Goal: Task Accomplishment & Management: Use online tool/utility

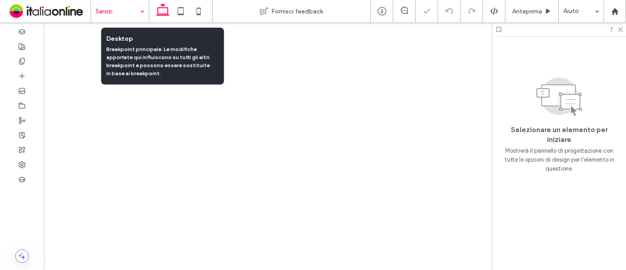
click at [118, 13] on input at bounding box center [118, 11] width 44 height 22
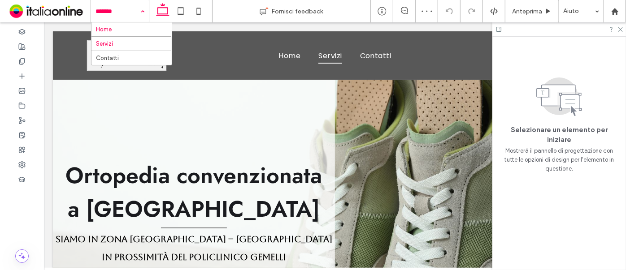
scroll to position [2167, 0]
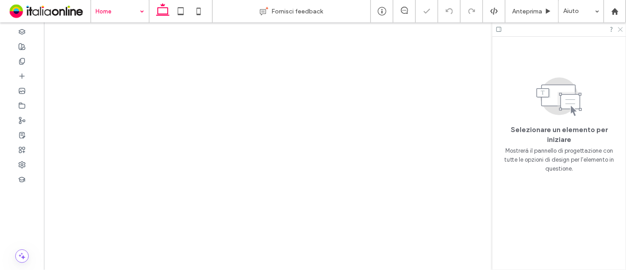
click at [621, 31] on icon at bounding box center [620, 29] width 6 height 6
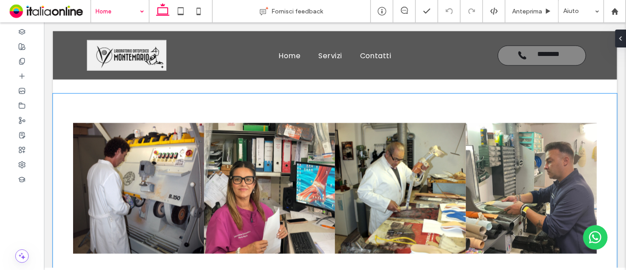
scroll to position [765, 0]
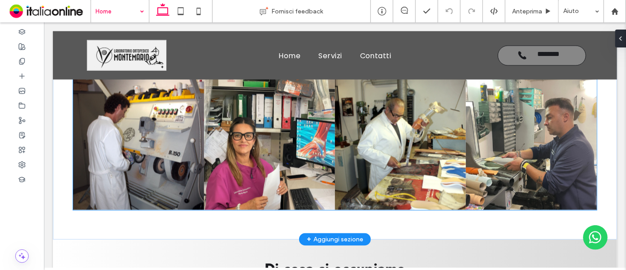
click at [167, 151] on link at bounding box center [138, 144] width 131 height 131
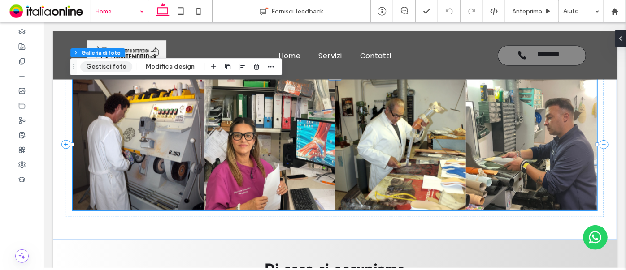
click at [115, 65] on button "Gestisci foto" at bounding box center [106, 66] width 52 height 11
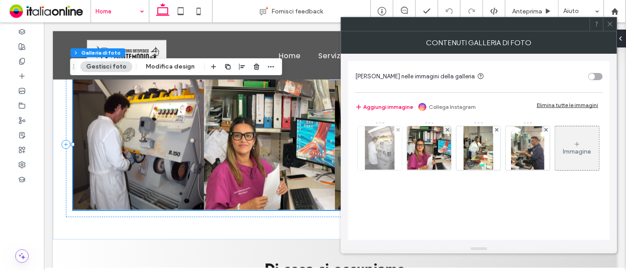
click at [383, 156] on img at bounding box center [379, 148] width 29 height 44
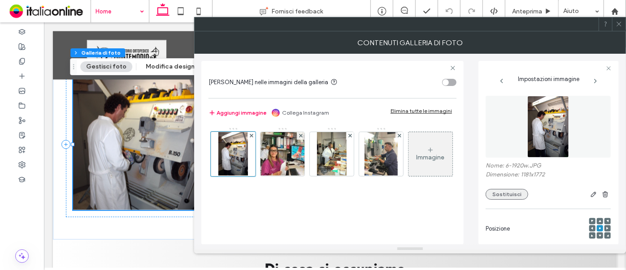
click at [504, 197] on button "Sostituisci" at bounding box center [507, 194] width 43 height 11
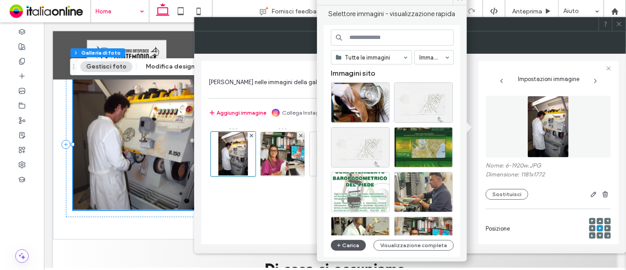
click at [340, 245] on use "button" at bounding box center [339, 246] width 4 height 4
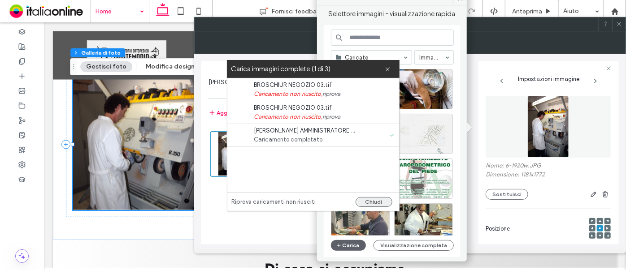
click at [374, 202] on button "Chiudi" at bounding box center [374, 202] width 37 height 10
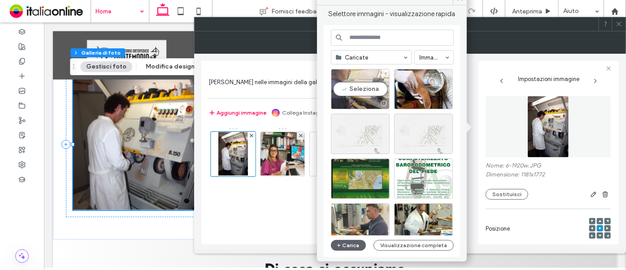
click at [358, 99] on div at bounding box center [360, 103] width 58 height 11
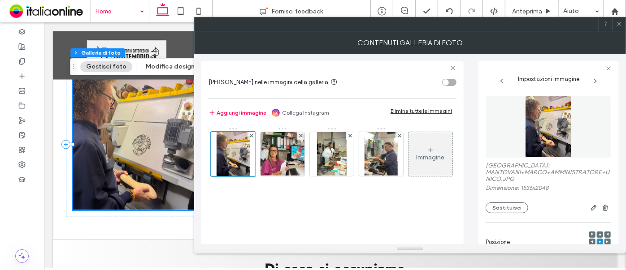
click at [619, 22] on icon at bounding box center [619, 24] width 7 height 7
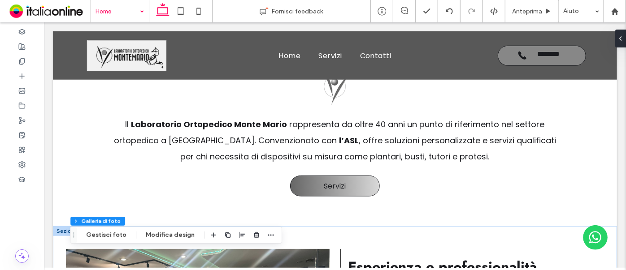
scroll to position [357, 0]
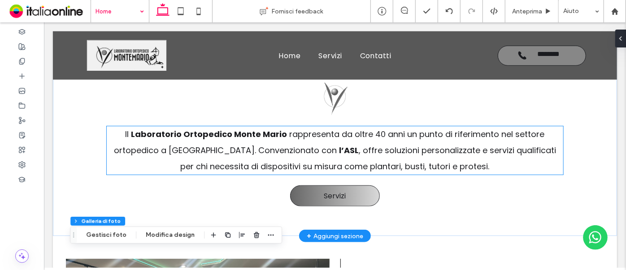
click at [241, 167] on span ", offre soluzioni personalizzate e servizi qualificati per chi necessita di dis…" at bounding box center [368, 157] width 376 height 27
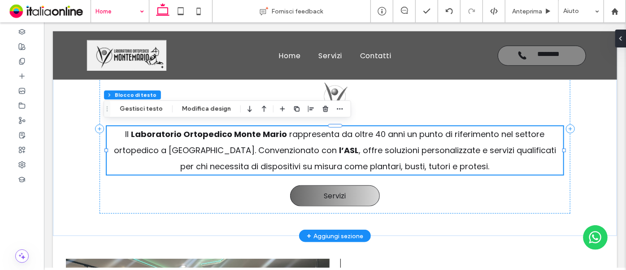
click at [335, 170] on p "Il Laboratorio Ortopedico Monte Mario rappresenta da oltre 40 anni un punto di …" at bounding box center [334, 150] width 456 height 48
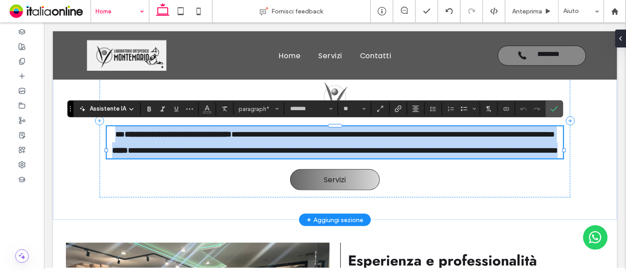
click at [327, 154] on span "**********" at bounding box center [342, 150] width 430 height 8
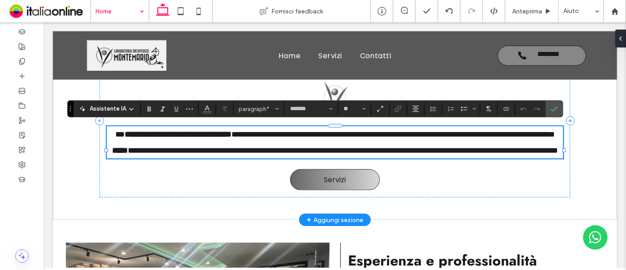
click at [333, 154] on span "**********" at bounding box center [342, 150] width 430 height 8
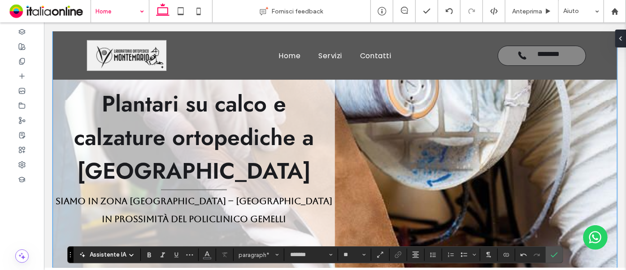
scroll to position [0, 0]
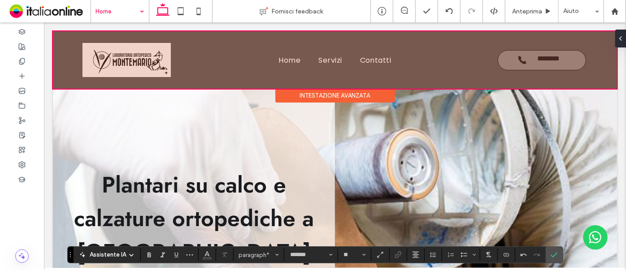
click at [128, 67] on div at bounding box center [334, 59] width 564 height 57
click at [128, 67] on img at bounding box center [126, 60] width 88 height 34
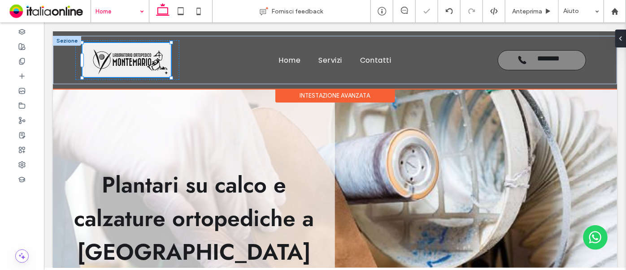
click at [128, 67] on div at bounding box center [126, 60] width 88 height 34
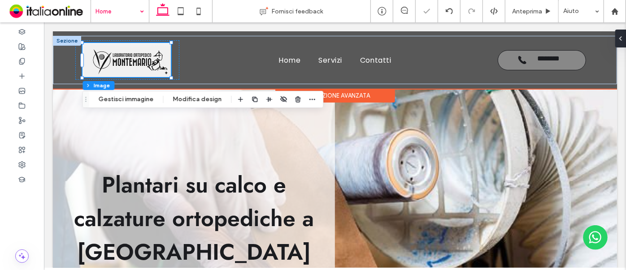
type input "*"
type input "***"
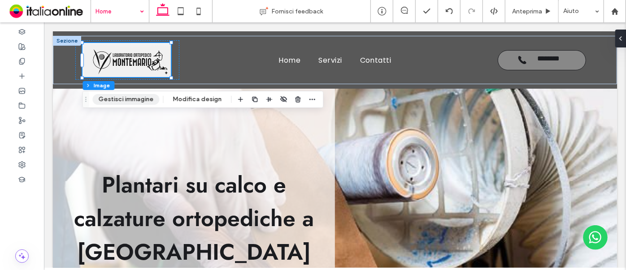
click at [130, 101] on button "Gestisci immagine" at bounding box center [125, 99] width 67 height 11
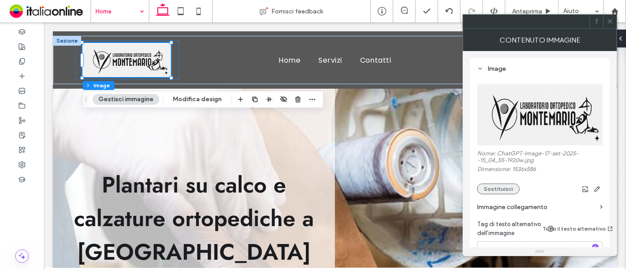
click at [504, 191] on button "Sostituisci" at bounding box center [498, 189] width 43 height 11
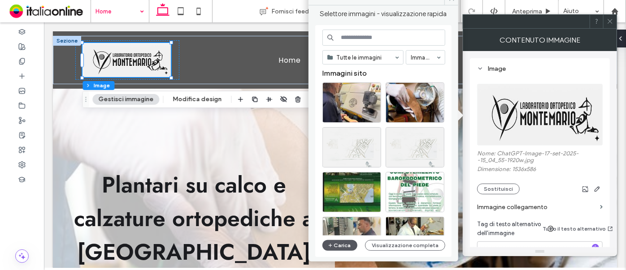
click at [334, 247] on button "Carica" at bounding box center [339, 245] width 35 height 11
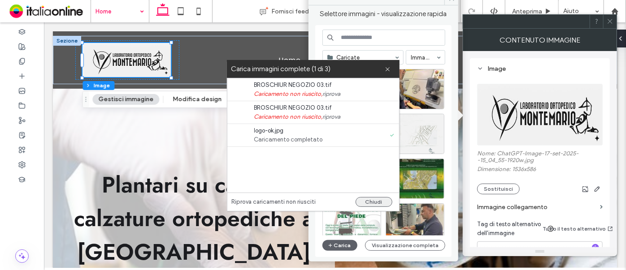
click at [366, 200] on button "Chiudi" at bounding box center [374, 202] width 37 height 10
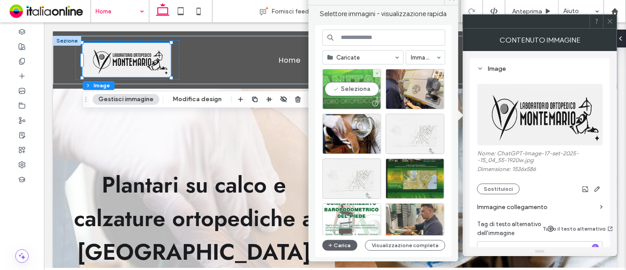
click at [356, 96] on div "Seleziona" at bounding box center [351, 89] width 59 height 40
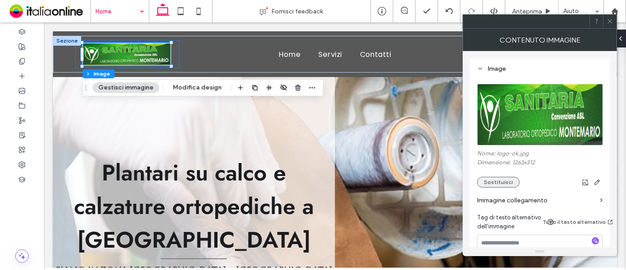
click at [503, 183] on button "Sostituisci" at bounding box center [498, 182] width 43 height 11
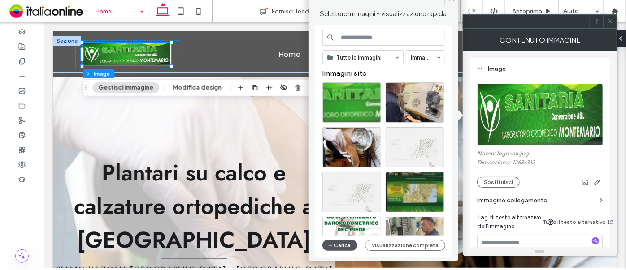
click at [344, 245] on button "Carica" at bounding box center [339, 245] width 35 height 11
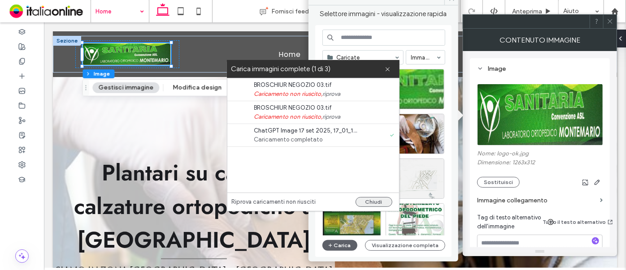
click at [370, 201] on button "Chiudi" at bounding box center [374, 202] width 37 height 10
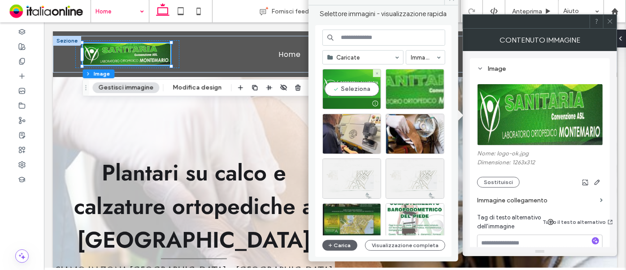
click at [343, 93] on div "Seleziona" at bounding box center [351, 89] width 59 height 40
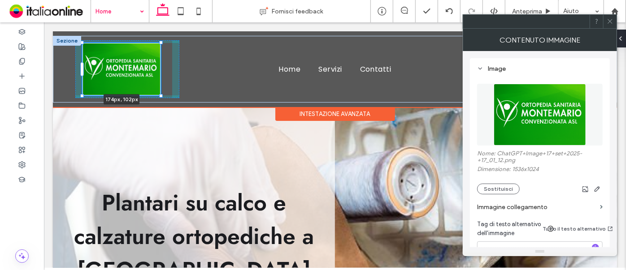
drag, startPoint x: 171, startPoint y: 101, endPoint x: 170, endPoint y: 84, distance: 17.0
click at [170, 84] on div "**********" at bounding box center [334, 68] width 564 height 67
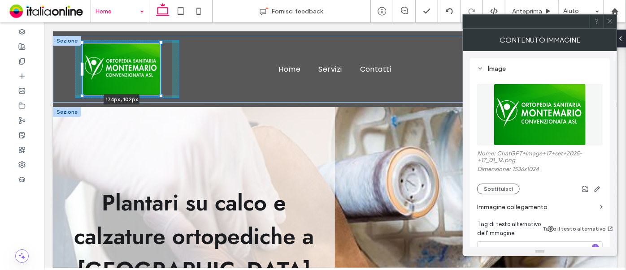
type input "***"
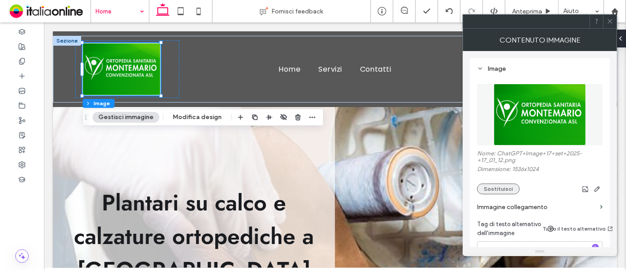
click at [505, 190] on button "Sostituisci" at bounding box center [498, 189] width 43 height 11
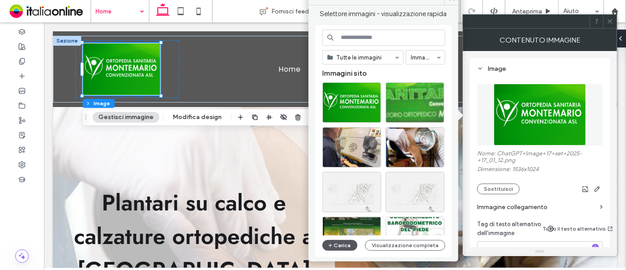
click at [349, 245] on button "Carica" at bounding box center [339, 245] width 35 height 11
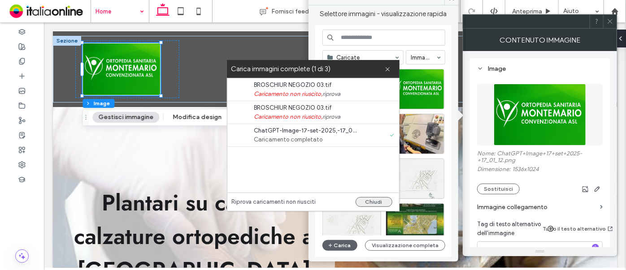
click at [379, 202] on button "Chiudi" at bounding box center [374, 202] width 37 height 10
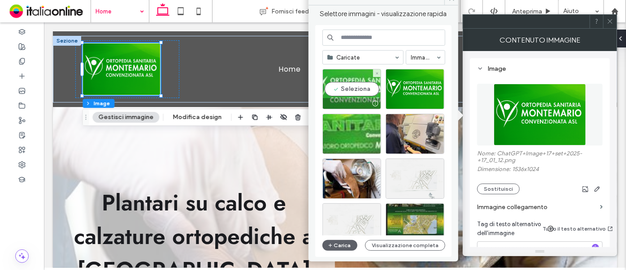
click at [365, 95] on div "Seleziona" at bounding box center [351, 89] width 59 height 40
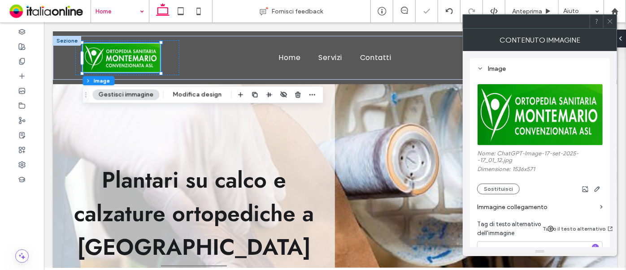
click at [609, 22] on icon at bounding box center [610, 21] width 7 height 7
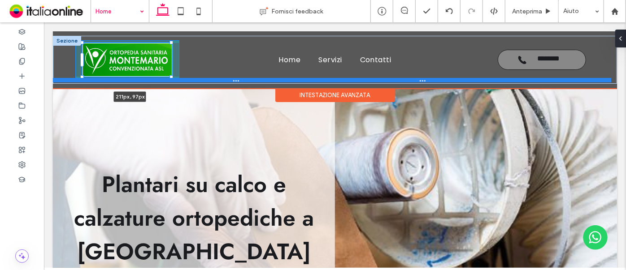
drag, startPoint x: 161, startPoint y: 72, endPoint x: 177, endPoint y: 82, distance: 18.3
click at [177, 82] on div "**********" at bounding box center [334, 59] width 564 height 48
type input "***"
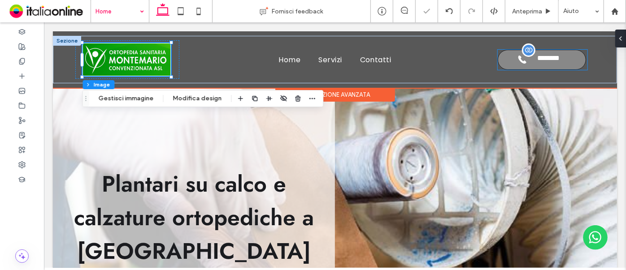
click at [536, 60] on span "********" at bounding box center [548, 59] width 35 height 11
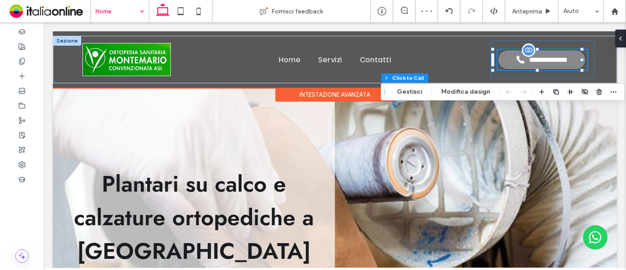
type input "**"
type input "*"
type input "***"
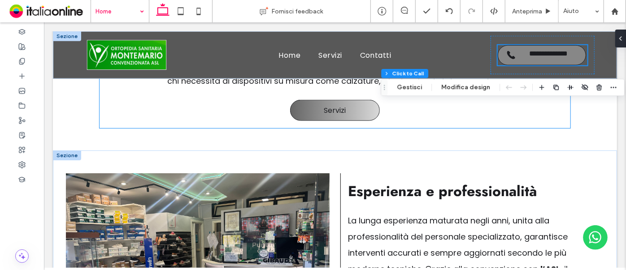
scroll to position [399, 0]
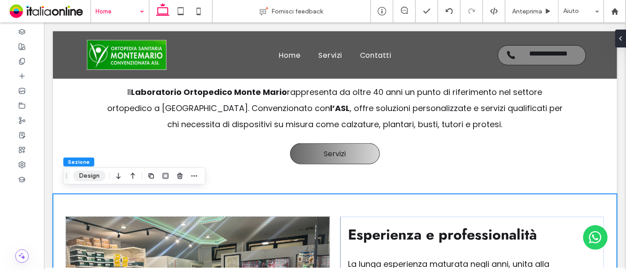
click at [83, 180] on button "Design" at bounding box center [89, 176] width 32 height 11
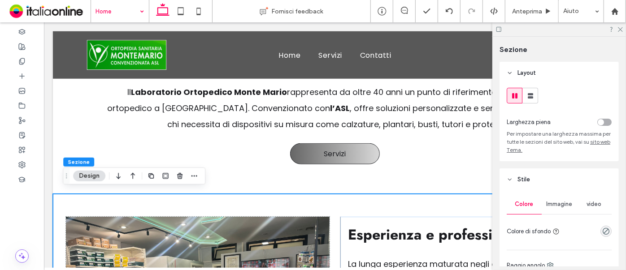
click at [556, 205] on span "Immagine" at bounding box center [559, 204] width 26 height 7
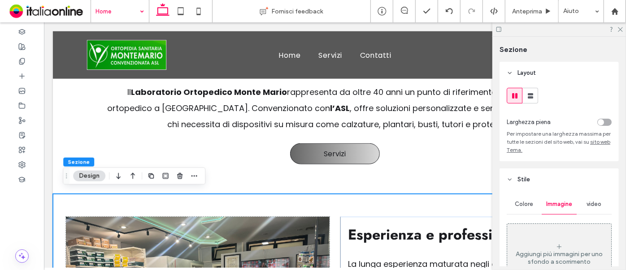
click at [589, 230] on div "Aggiungi più immagini per uno sfondo a scorrimento" at bounding box center [559, 254] width 104 height 59
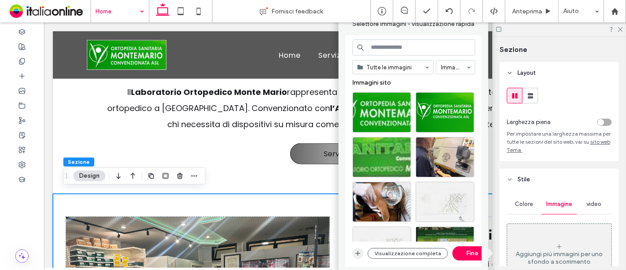
click at [357, 256] on use "button" at bounding box center [358, 254] width 5 height 5
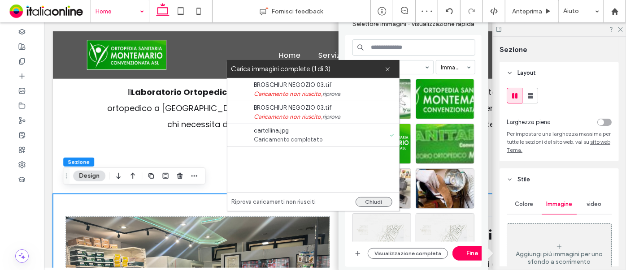
click at [375, 202] on button "Chiudi" at bounding box center [374, 202] width 37 height 10
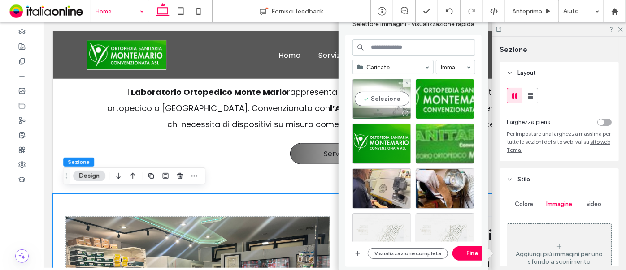
click at [376, 109] on div at bounding box center [382, 113] width 58 height 11
drag, startPoint x: 463, startPoint y: 254, endPoint x: 550, endPoint y: 129, distance: 152.1
click at [463, 254] on button "Fine" at bounding box center [472, 254] width 40 height 14
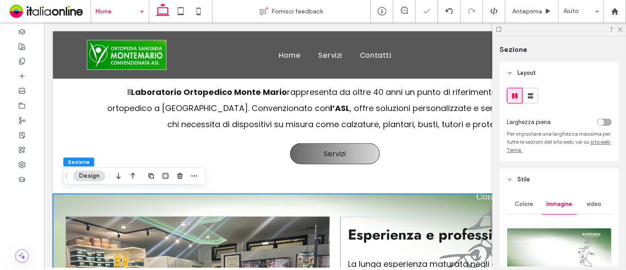
click at [618, 30] on icon at bounding box center [620, 29] width 6 height 6
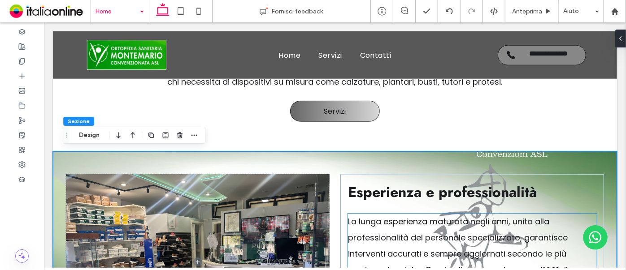
scroll to position [439, 0]
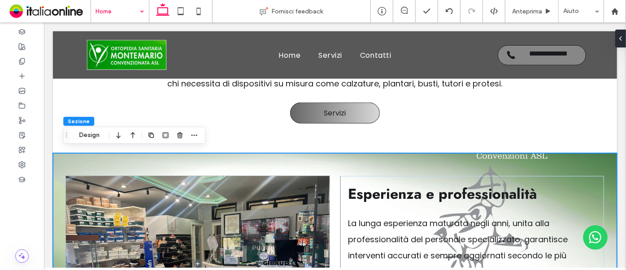
click at [458, 161] on div "Esperienza e professionalità La lunga esperienza maturata negli anni, unita all…" at bounding box center [334, 263] width 538 height 221
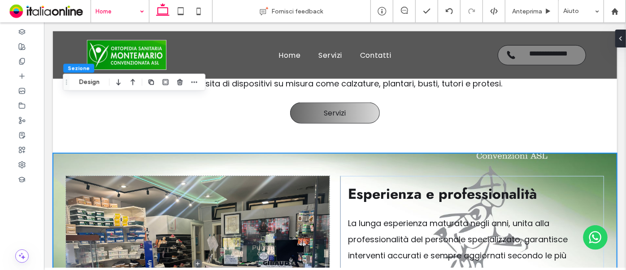
scroll to position [603, 0]
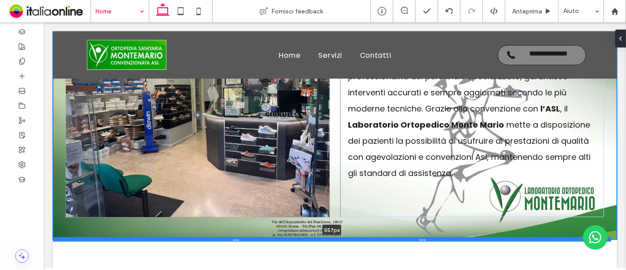
drag, startPoint x: 267, startPoint y: 210, endPoint x: 269, endPoint y: 236, distance: 26.0
click at [268, 237] on div at bounding box center [331, 239] width 558 height 4
type input "***"
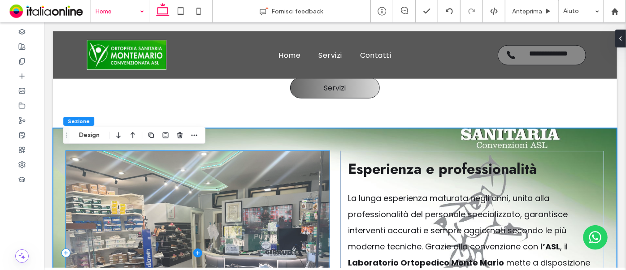
scroll to position [439, 0]
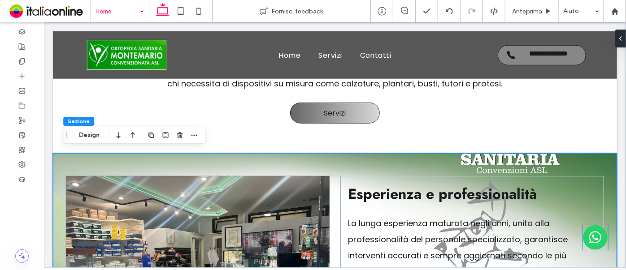
click at [586, 236] on img at bounding box center [594, 237] width 25 height 25
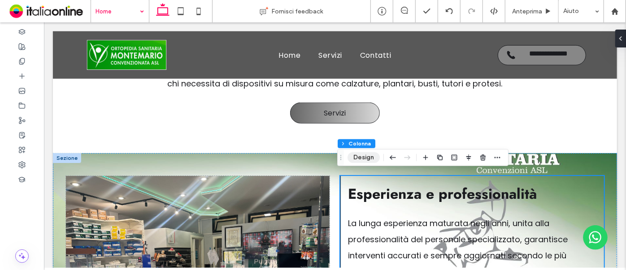
click at [356, 160] on button "Design" at bounding box center [363, 157] width 32 height 11
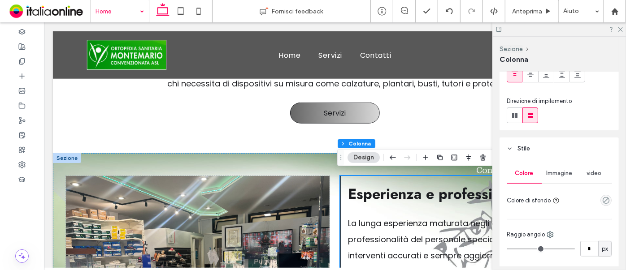
scroll to position [122, 0]
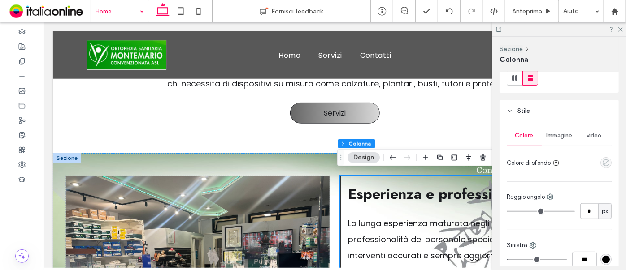
click at [602, 164] on icon "empty color" at bounding box center [606, 163] width 8 height 8
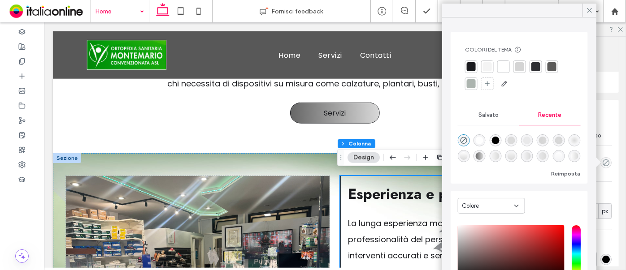
click at [480, 142] on div "rgba(255, 255, 255, 1)" at bounding box center [480, 141] width 8 height 8
type input "*******"
type input "***"
type input "****"
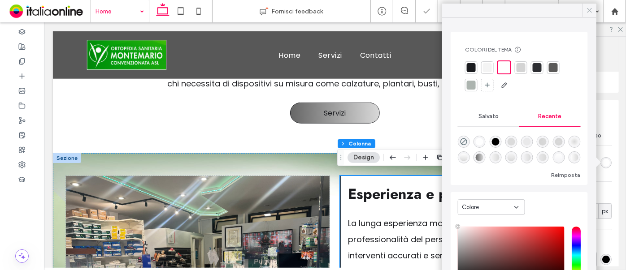
click at [586, 10] on icon at bounding box center [590, 10] width 8 height 8
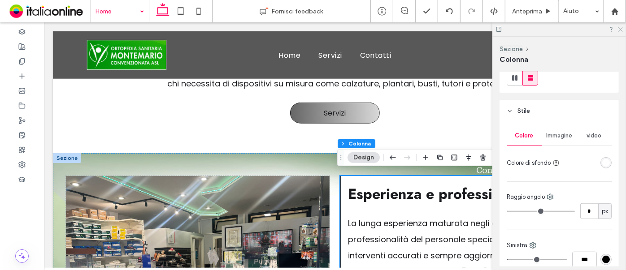
click at [619, 29] on icon at bounding box center [620, 29] width 6 height 6
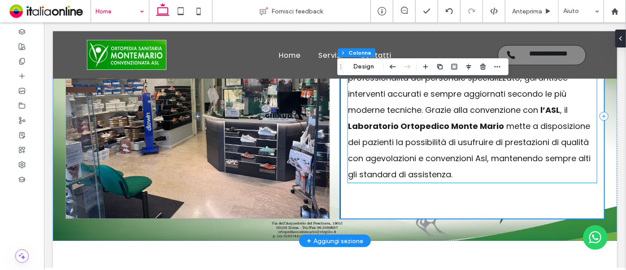
scroll to position [603, 0]
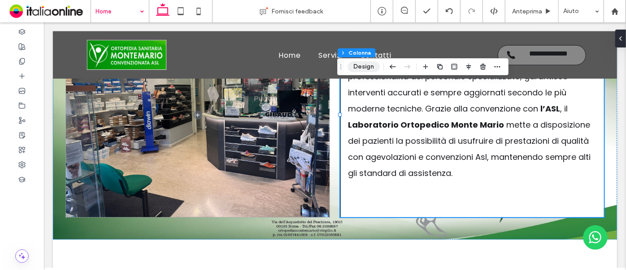
click at [362, 68] on button "Design" at bounding box center [363, 66] width 32 height 11
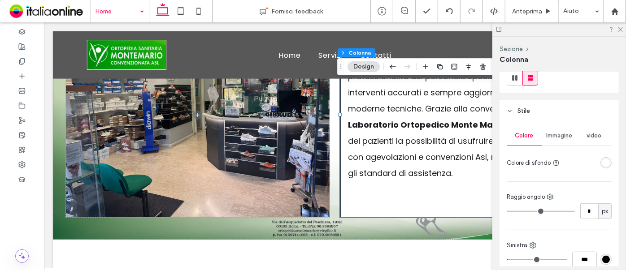
click at [603, 164] on div "rgba(255, 255, 255, 1)" at bounding box center [606, 163] width 8 height 8
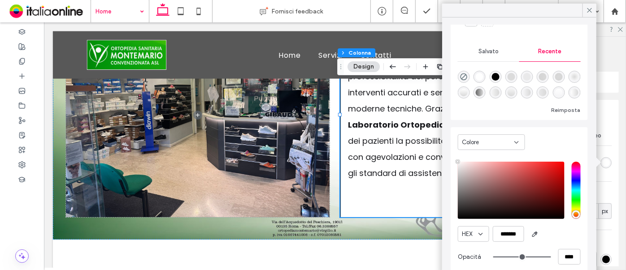
scroll to position [70, 0]
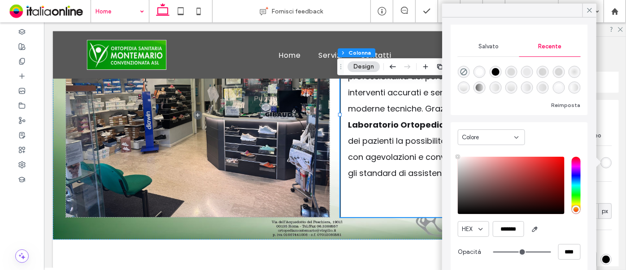
type input "**"
type input "***"
type input "**"
type input "***"
type input "**"
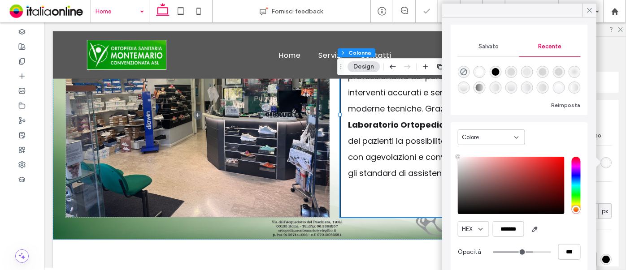
type input "***"
type input "**"
type input "***"
type input "**"
type input "***"
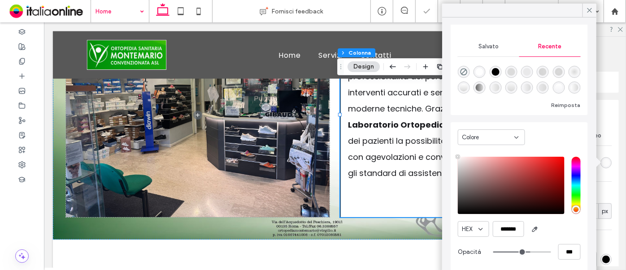
scroll to position [69, 0]
drag, startPoint x: 542, startPoint y: 252, endPoint x: 523, endPoint y: 255, distance: 19.0
click at [523, 253] on input "range" at bounding box center [522, 252] width 58 height 1
type input "**"
type input "***"
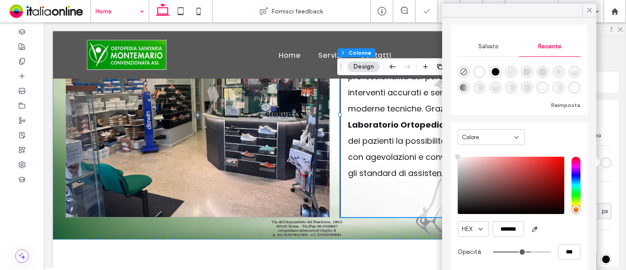
type input "**"
type input "***"
type input "**"
type input "***"
type input "**"
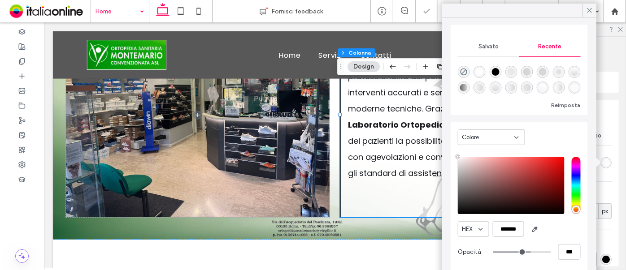
type input "***"
type input "**"
type input "***"
drag, startPoint x: 523, startPoint y: 255, endPoint x: 535, endPoint y: 249, distance: 13.7
click at [530, 253] on input "range" at bounding box center [522, 252] width 58 height 1
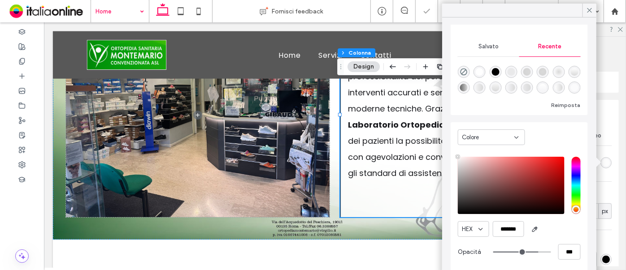
type input "**"
click at [589, 10] on icon at bounding box center [590, 10] width 8 height 8
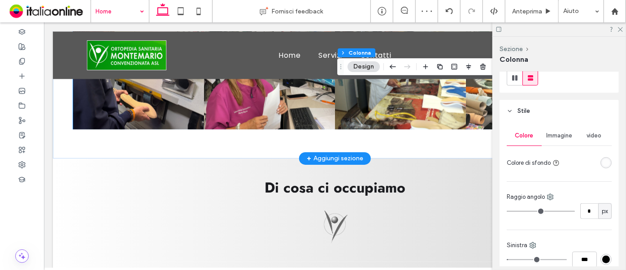
scroll to position [888, 0]
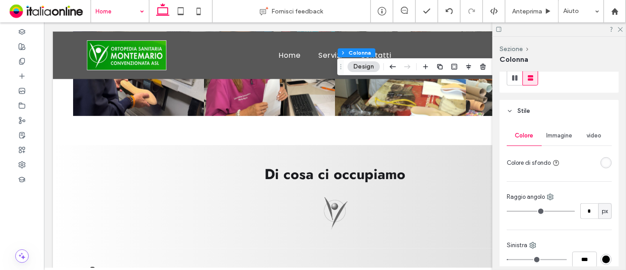
click at [618, 30] on icon at bounding box center [620, 29] width 6 height 6
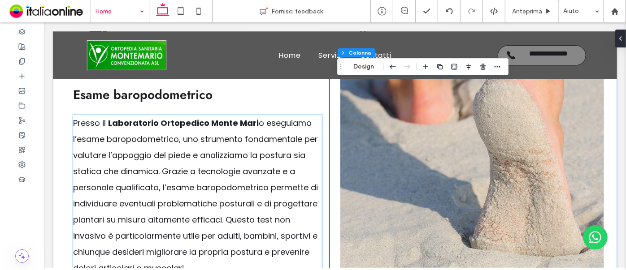
scroll to position [1418, 0]
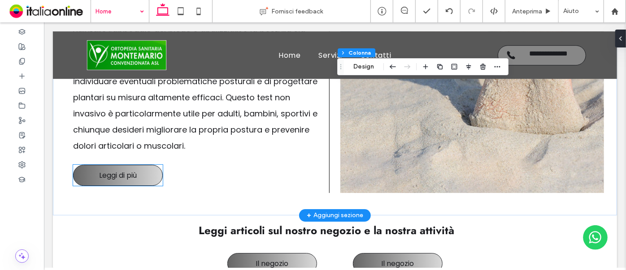
click at [146, 168] on link "Leggi di più" at bounding box center [118, 175] width 90 height 21
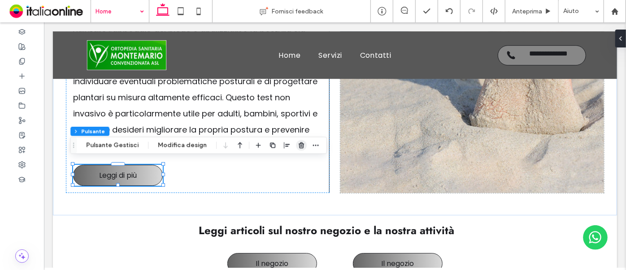
click at [299, 145] on icon "button" at bounding box center [301, 145] width 7 height 7
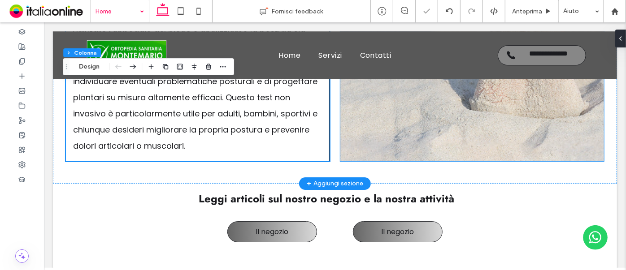
click at [439, 135] on span at bounding box center [472, 58] width 264 height 205
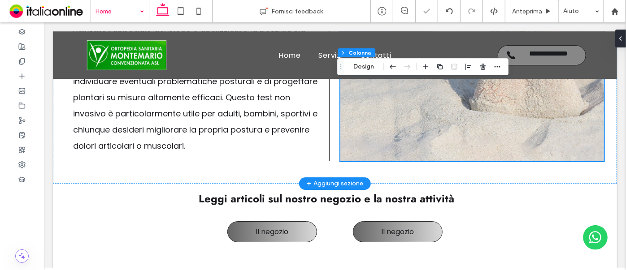
click at [425, 130] on span at bounding box center [472, 58] width 264 height 205
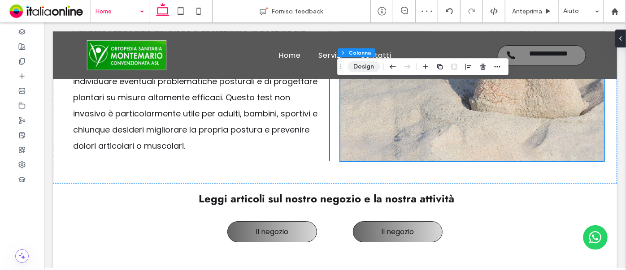
click at [353, 64] on button "Design" at bounding box center [363, 66] width 32 height 11
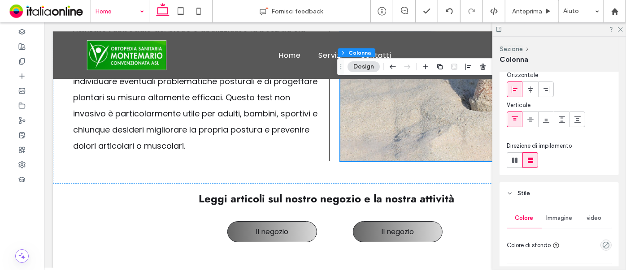
scroll to position [81, 0]
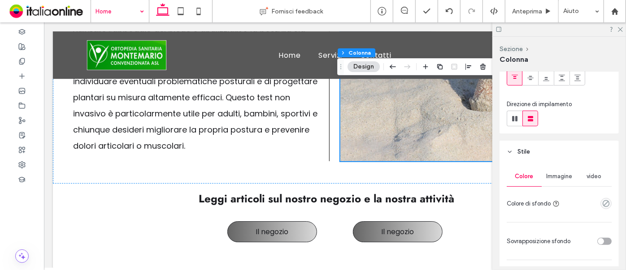
click at [543, 176] on div "Immagine" at bounding box center [559, 177] width 35 height 20
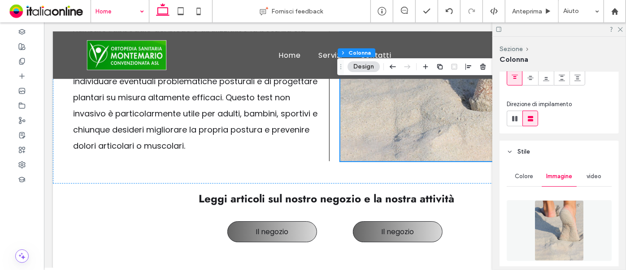
click at [566, 229] on img at bounding box center [558, 230] width 49 height 61
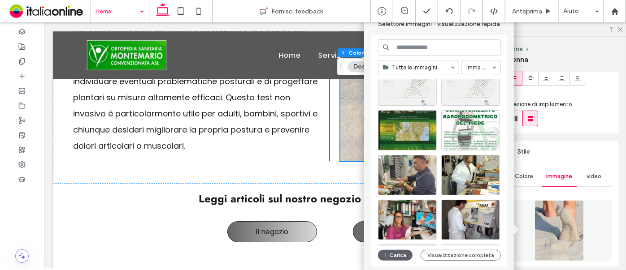
scroll to position [163, 0]
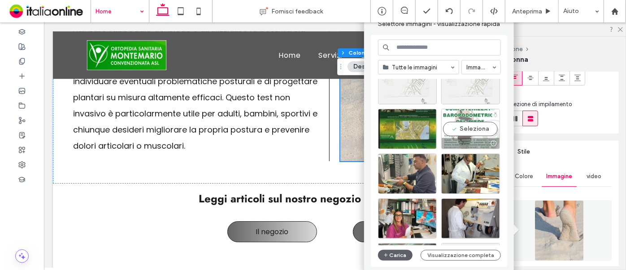
click at [456, 140] on div at bounding box center [471, 143] width 58 height 11
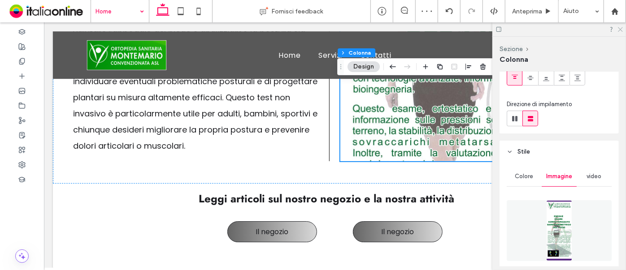
click at [619, 28] on use at bounding box center [620, 29] width 5 height 5
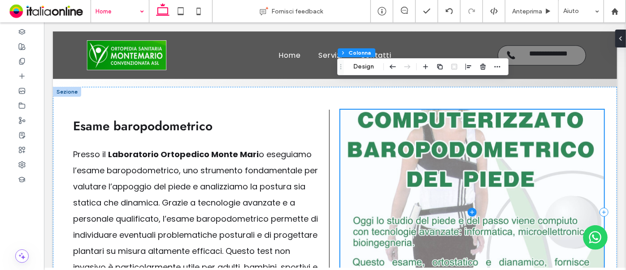
scroll to position [1255, 0]
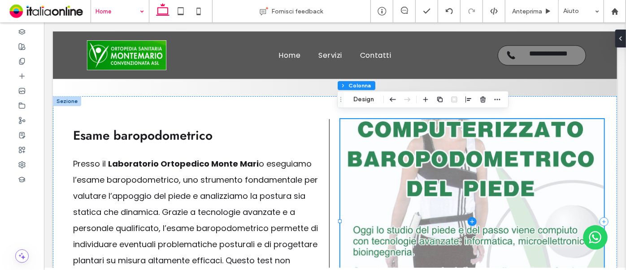
click at [521, 134] on span at bounding box center [472, 221] width 264 height 205
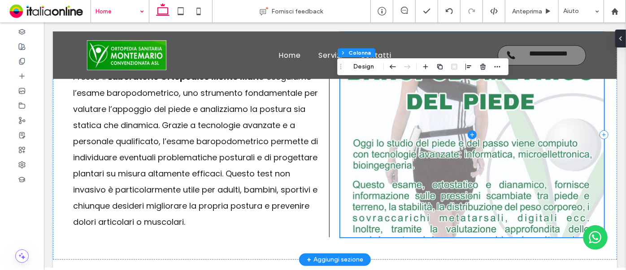
scroll to position [1336, 0]
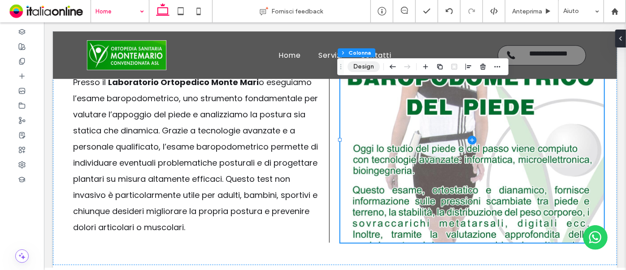
click at [358, 68] on button "Design" at bounding box center [363, 66] width 32 height 11
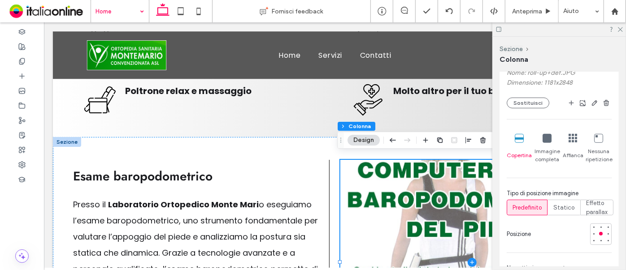
scroll to position [326, 0]
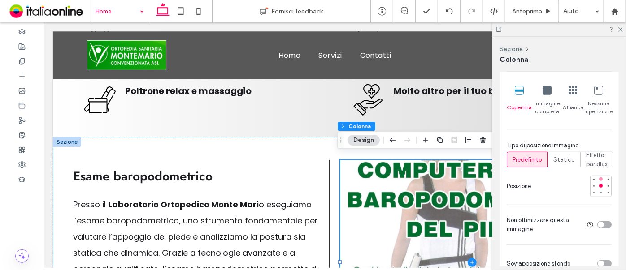
click at [599, 178] on div at bounding box center [601, 180] width 4 height 4
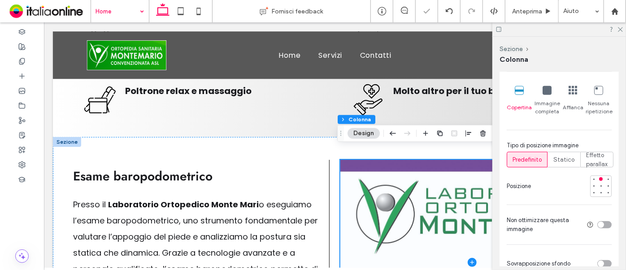
scroll to position [1336, 0]
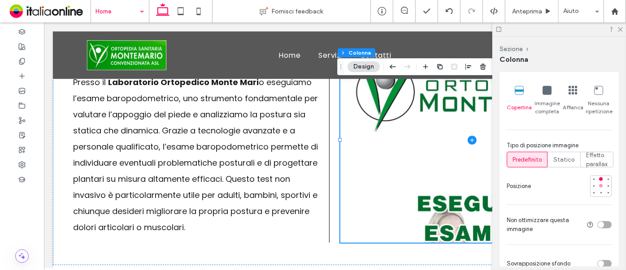
click at [599, 185] on div at bounding box center [601, 186] width 4 height 4
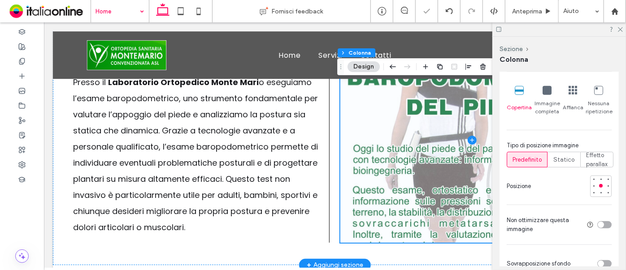
scroll to position [1255, 0]
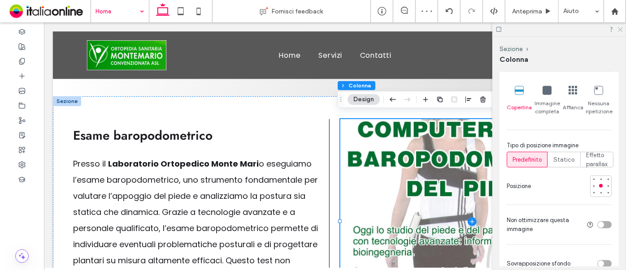
click at [618, 27] on icon at bounding box center [620, 29] width 6 height 6
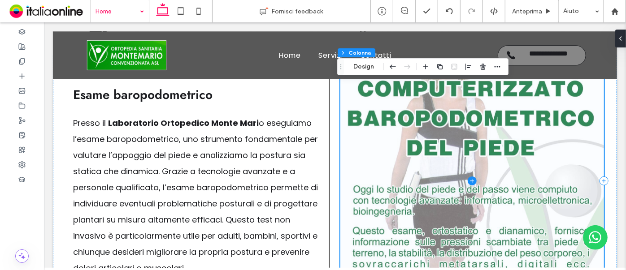
scroll to position [1418, 0]
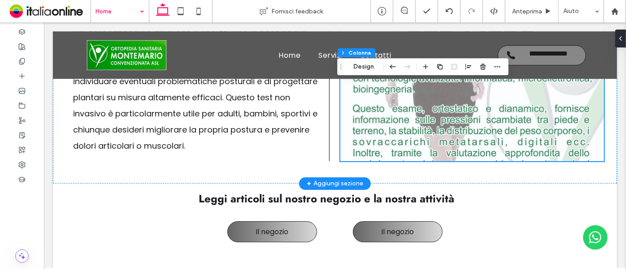
click at [493, 151] on span at bounding box center [472, 58] width 264 height 205
click at [482, 152] on span at bounding box center [472, 58] width 264 height 205
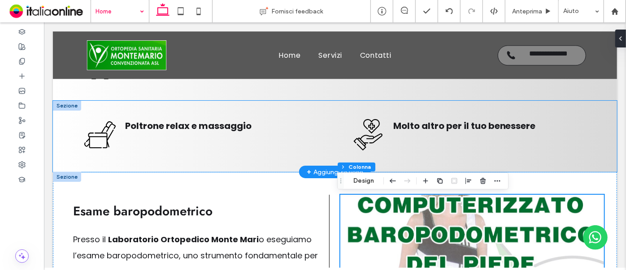
scroll to position [1173, 0]
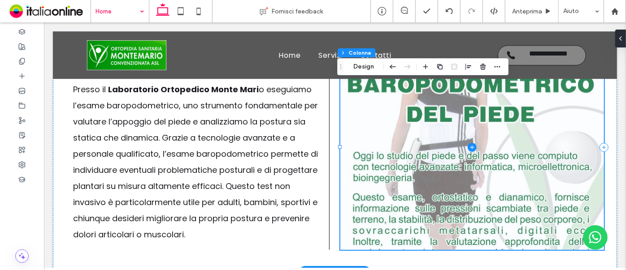
scroll to position [1377, 0]
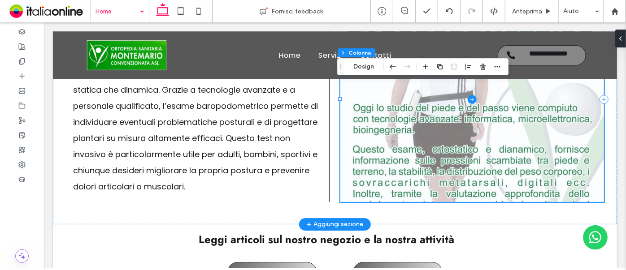
drag, startPoint x: 541, startPoint y: 158, endPoint x: 538, endPoint y: 167, distance: 9.5
click at [541, 160] on span at bounding box center [472, 98] width 264 height 205
click at [478, 163] on span at bounding box center [472, 98] width 264 height 205
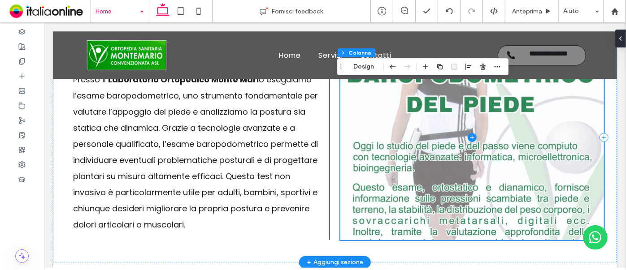
scroll to position [1295, 0]
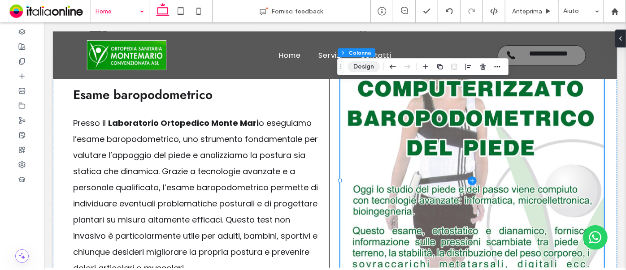
click at [362, 71] on button "Design" at bounding box center [363, 66] width 32 height 11
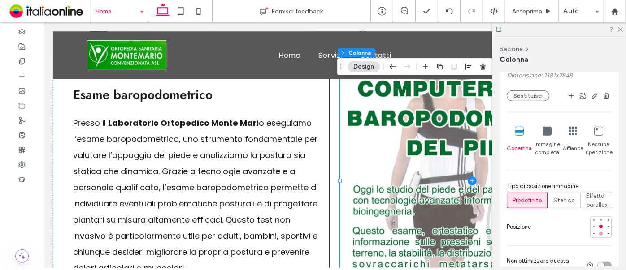
scroll to position [244, 0]
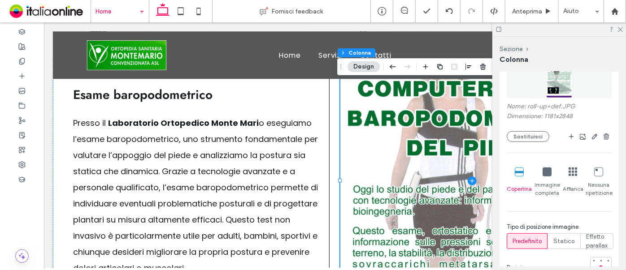
click at [545, 171] on icon at bounding box center [547, 172] width 9 height 9
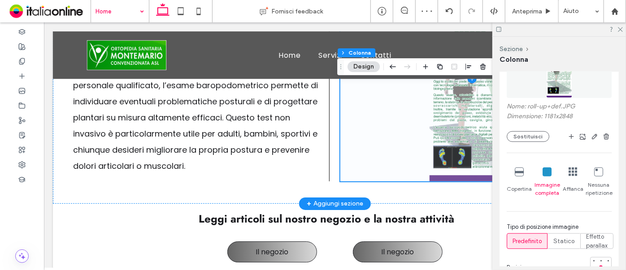
scroll to position [1418, 0]
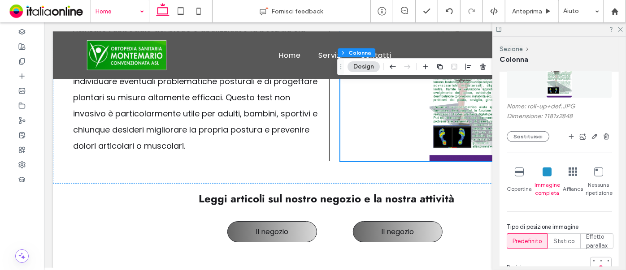
click at [621, 26] on div at bounding box center [559, 29] width 134 height 14
click at [618, 28] on icon at bounding box center [620, 29] width 6 height 6
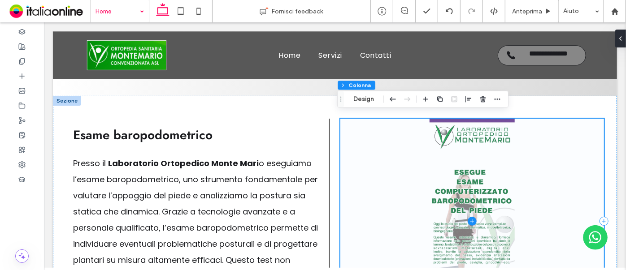
scroll to position [1255, 0]
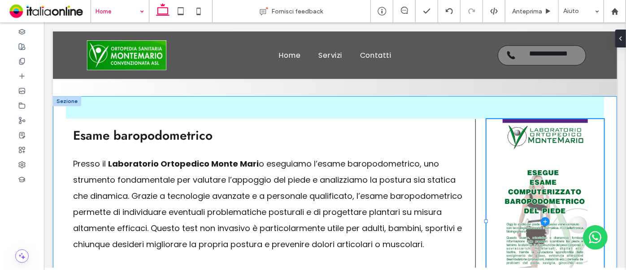
drag, startPoint x: 336, startPoint y: 216, endPoint x: 482, endPoint y: 224, distance: 146.4
click at [482, 224] on div "Esame baropodometrico Presso il Laboratorio Ortopedico Monte Mari o eseguiamo l…" at bounding box center [334, 221] width 538 height 251
type input "**"
type input "*****"
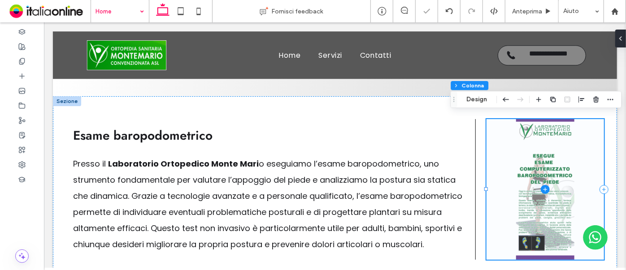
click at [538, 226] on span at bounding box center [544, 189] width 117 height 141
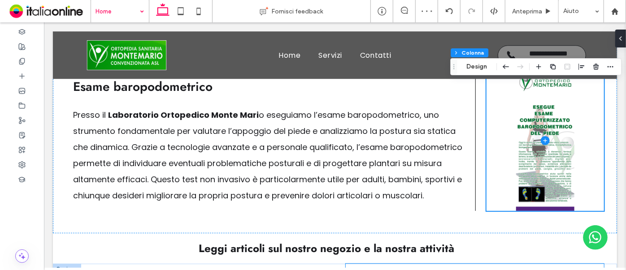
scroll to position [1295, 0]
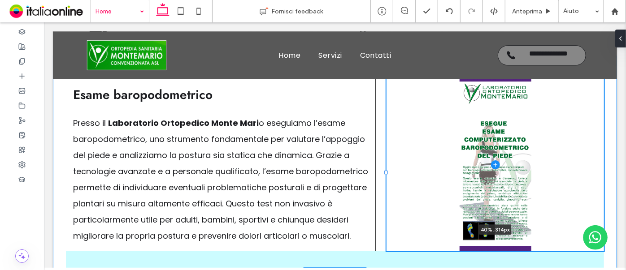
drag, startPoint x: 484, startPoint y: 144, endPoint x: 384, endPoint y: 135, distance: 100.4
click at [384, 135] on div "Esame baropodometrico Presso il Laboratorio Ortopedico Monte Mari o eseguiamo l…" at bounding box center [334, 164] width 538 height 218
type input "**"
type input "*****"
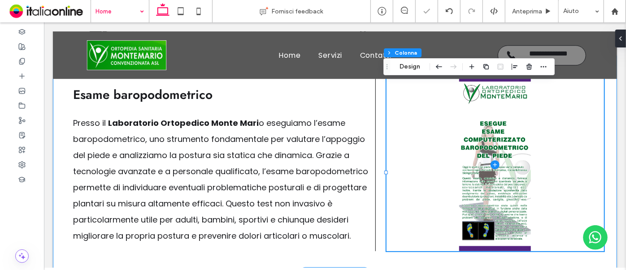
click at [504, 164] on span at bounding box center [494, 164] width 217 height 173
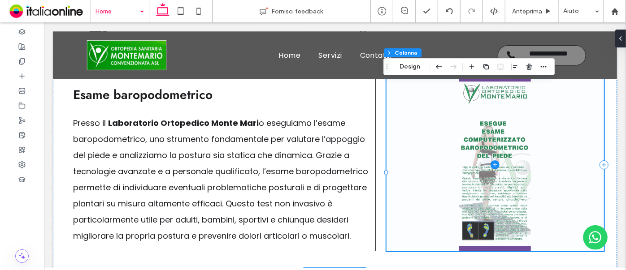
click at [514, 141] on span at bounding box center [494, 164] width 217 height 173
click at [506, 173] on span at bounding box center [494, 164] width 217 height 173
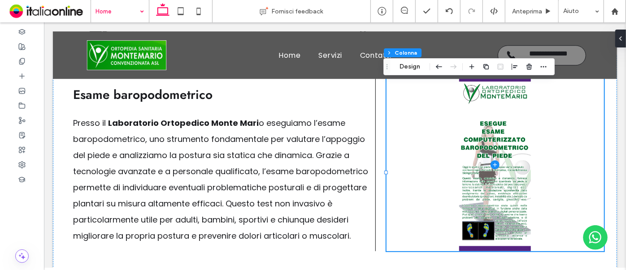
drag, startPoint x: 406, startPoint y: 66, endPoint x: 410, endPoint y: 73, distance: 8.2
click at [406, 66] on button "Design" at bounding box center [410, 66] width 32 height 11
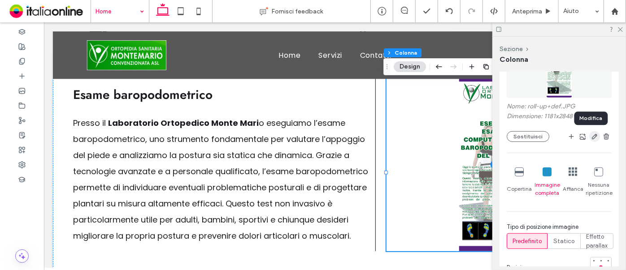
click at [591, 134] on icon "button" at bounding box center [594, 136] width 7 height 7
click at [589, 134] on body ".wqwq-1{fill:#231f20;} .cls-1q, .cls-2q { fill-rule: evenodd; } .cls-2q { fill:…" at bounding box center [313, 135] width 626 height 270
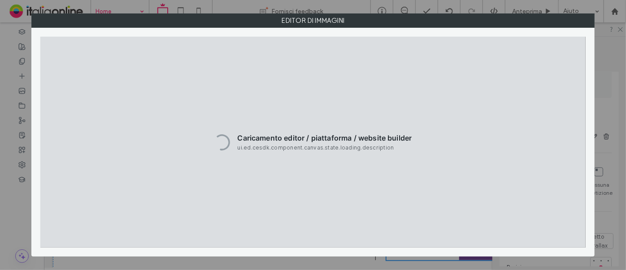
click at [553, 17] on label "Editor di immagini" at bounding box center [313, 20] width 562 height 13
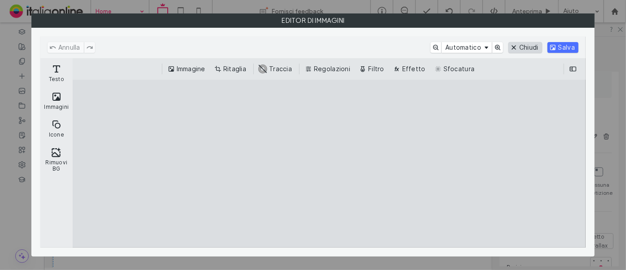
click at [516, 46] on button "Chiudi" at bounding box center [525, 47] width 34 height 11
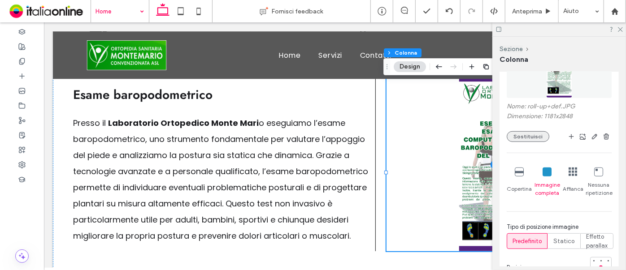
click at [534, 137] on button "Sostituisci" at bounding box center [528, 136] width 43 height 11
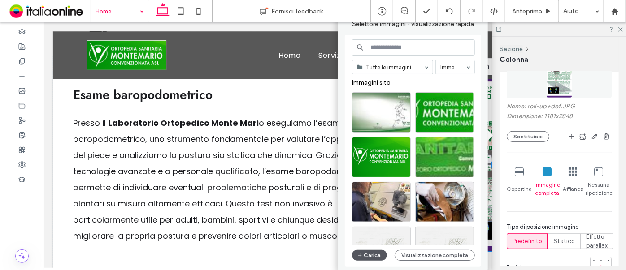
click at [376, 253] on button "Carica" at bounding box center [369, 255] width 35 height 11
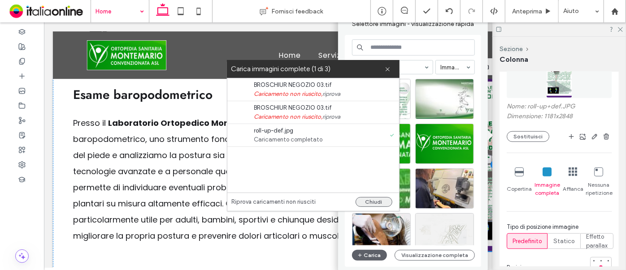
click at [379, 199] on button "Chiudi" at bounding box center [374, 202] width 37 height 10
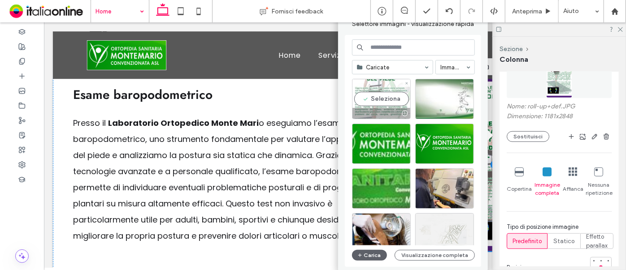
click at [389, 103] on div "Seleziona" at bounding box center [381, 99] width 59 height 40
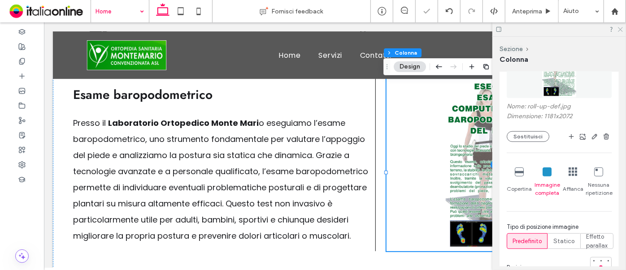
click at [621, 30] on icon at bounding box center [620, 29] width 6 height 6
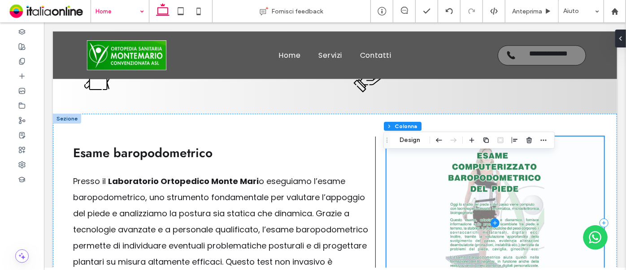
scroll to position [1214, 0]
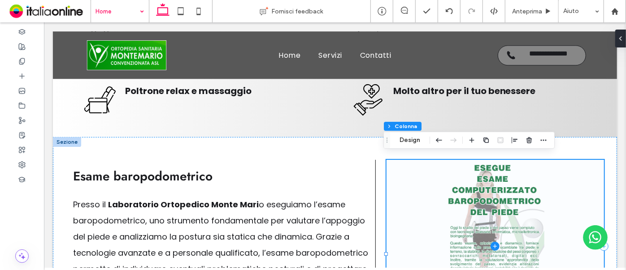
click at [486, 207] on span at bounding box center [494, 246] width 217 height 173
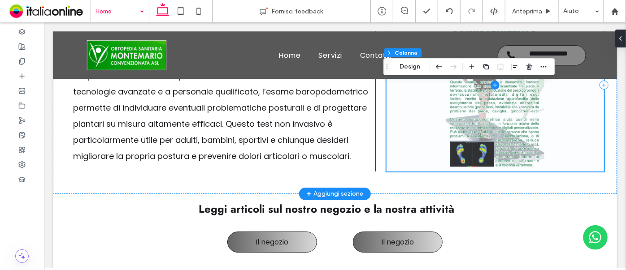
scroll to position [1377, 0]
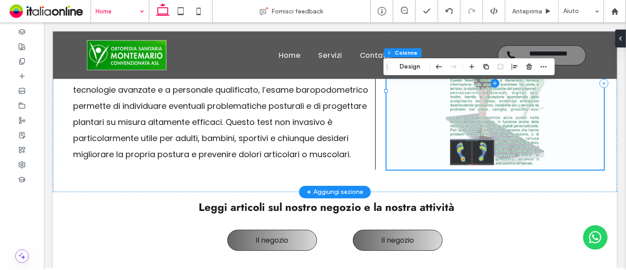
click at [473, 153] on span at bounding box center [494, 82] width 217 height 173
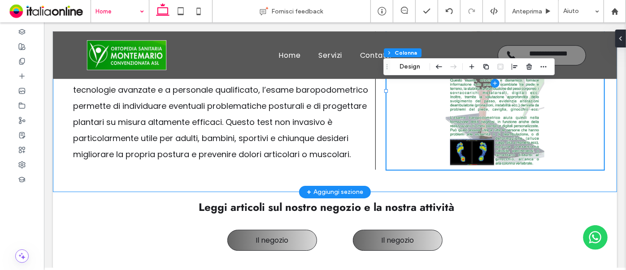
click at [377, 180] on div "Esame baropodometrico Presso il Laboratorio Ortopedico Monte Mari o eseguiamo l…" at bounding box center [334, 83] width 538 height 218
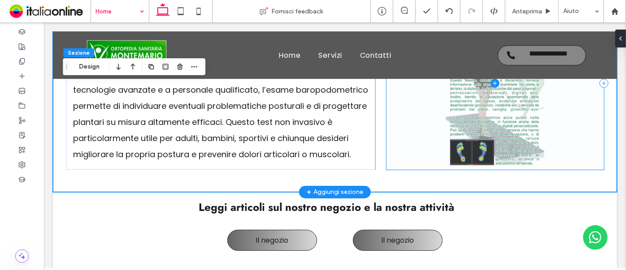
click at [431, 166] on span at bounding box center [494, 82] width 217 height 173
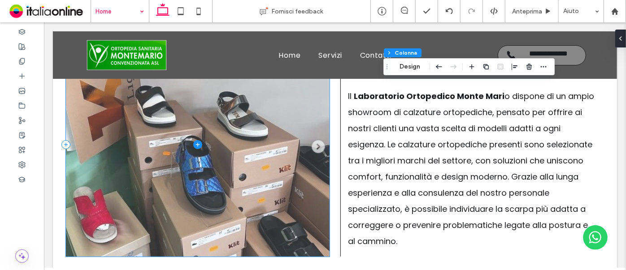
scroll to position [1621, 0]
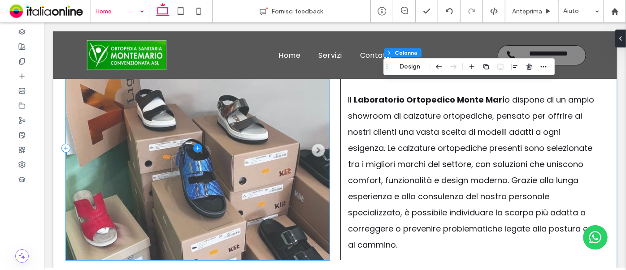
click at [189, 127] on span at bounding box center [197, 148] width 264 height 224
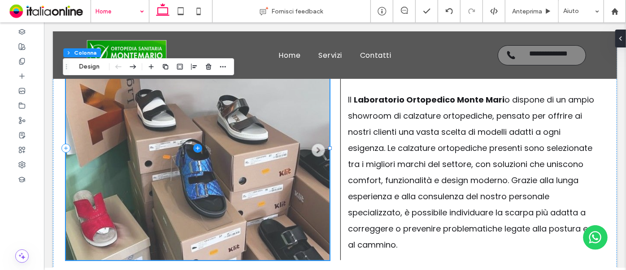
click at [189, 127] on span at bounding box center [197, 148] width 264 height 224
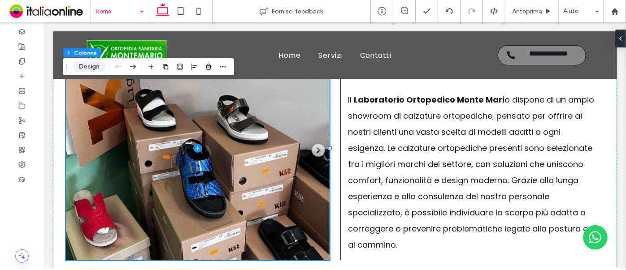
click at [84, 66] on button "Design" at bounding box center [89, 66] width 32 height 11
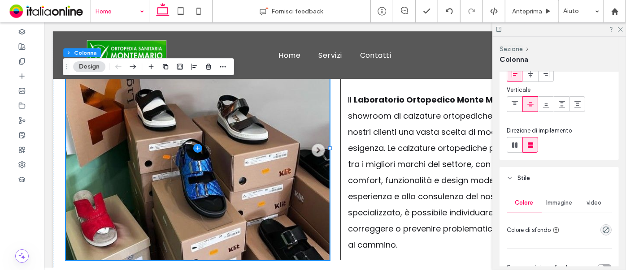
scroll to position [122, 0]
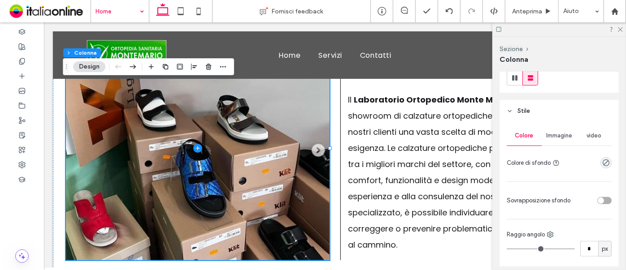
click at [558, 132] on span "Immagine" at bounding box center [559, 135] width 26 height 7
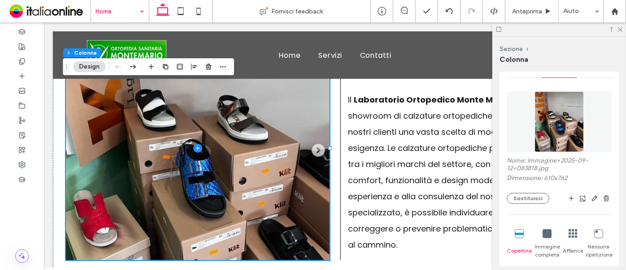
scroll to position [244, 0]
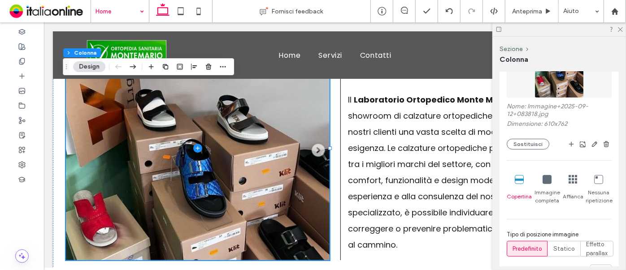
click at [551, 94] on img at bounding box center [558, 67] width 49 height 61
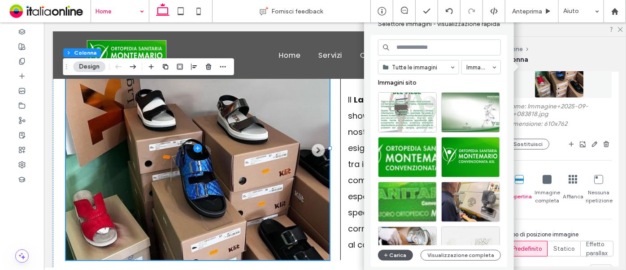
click at [398, 255] on button "Carica" at bounding box center [395, 255] width 35 height 11
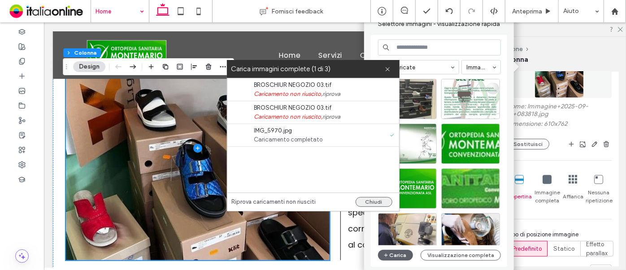
click at [370, 208] on div "Riprova caricamenti non riusciti Chiudi" at bounding box center [313, 202] width 172 height 18
click at [377, 200] on button "Chiudi" at bounding box center [374, 202] width 37 height 10
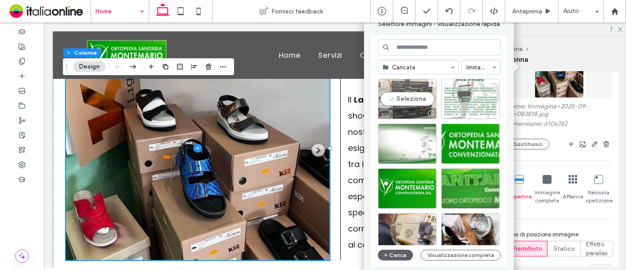
click at [404, 98] on div "Seleziona" at bounding box center [407, 99] width 59 height 40
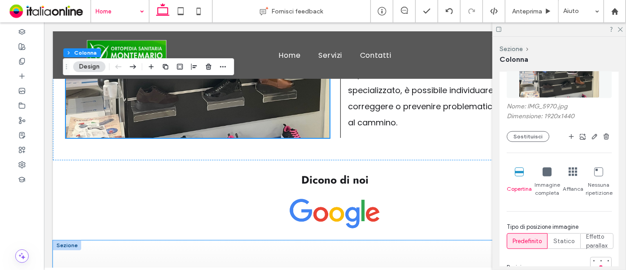
scroll to position [1948, 0]
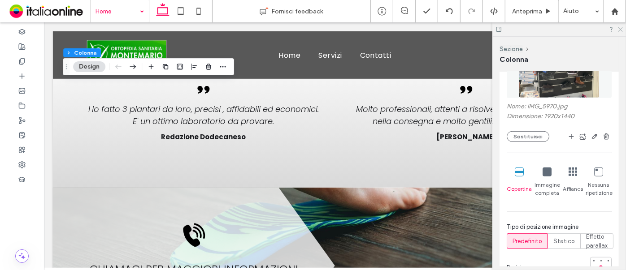
click at [619, 29] on icon at bounding box center [620, 29] width 6 height 6
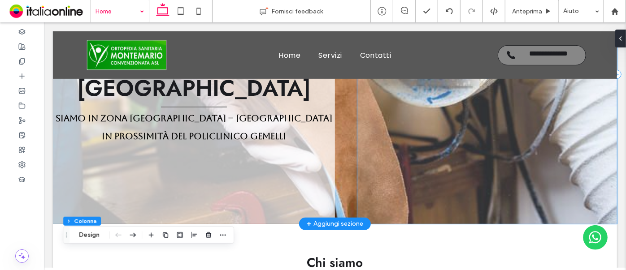
scroll to position [0, 0]
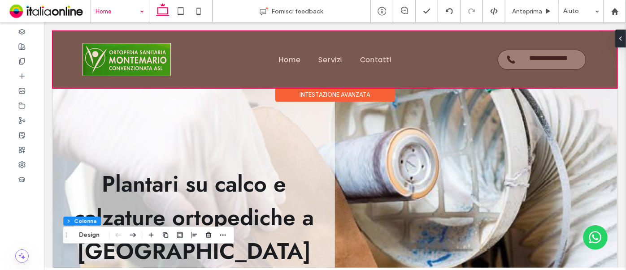
click at [525, 58] on div at bounding box center [334, 59] width 564 height 56
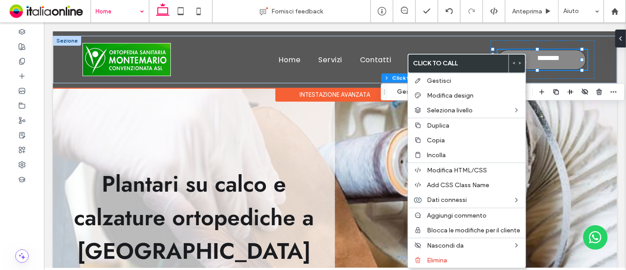
type input "**"
type input "*"
type input "***"
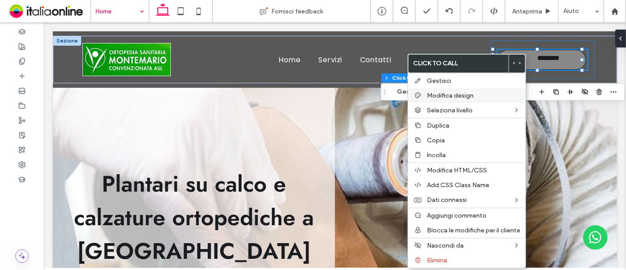
click at [460, 95] on span "Modifica design" at bounding box center [450, 96] width 47 height 8
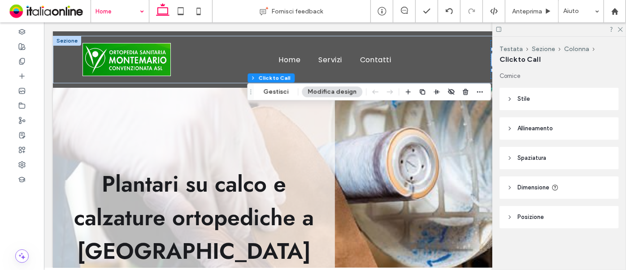
click at [531, 99] on header "Stile" at bounding box center [558, 99] width 119 height 22
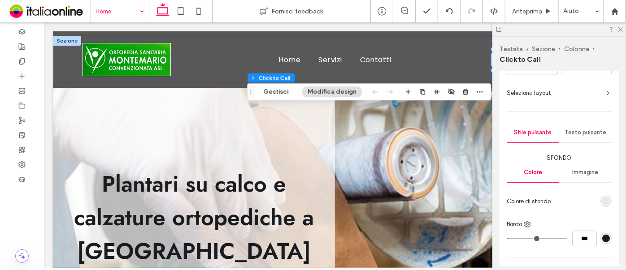
scroll to position [122, 0]
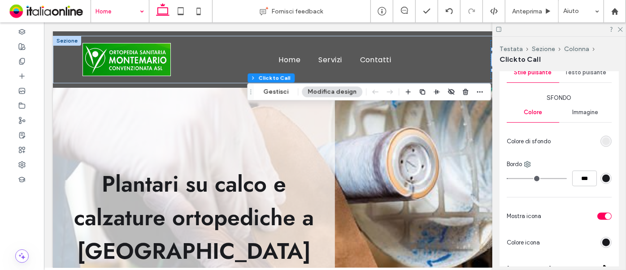
click at [602, 140] on div "rgba(212, 212, 212, 0.38)" at bounding box center [606, 142] width 8 height 8
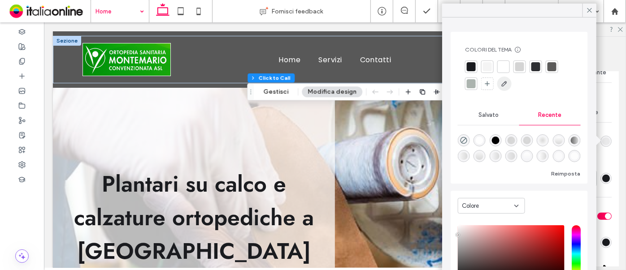
click at [502, 83] on icon "button" at bounding box center [504, 83] width 7 height 7
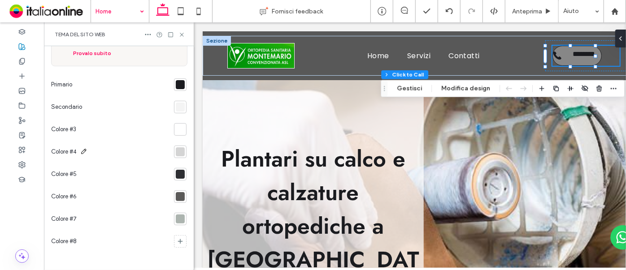
scroll to position [67, 0]
click at [175, 234] on section at bounding box center [178, 241] width 16 height 22
click at [177, 238] on icon at bounding box center [180, 241] width 7 height 7
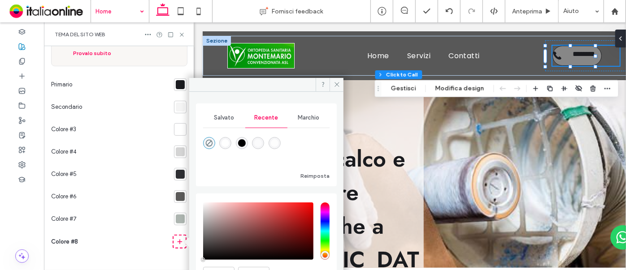
click at [308, 120] on span "Marchio" at bounding box center [309, 117] width 22 height 7
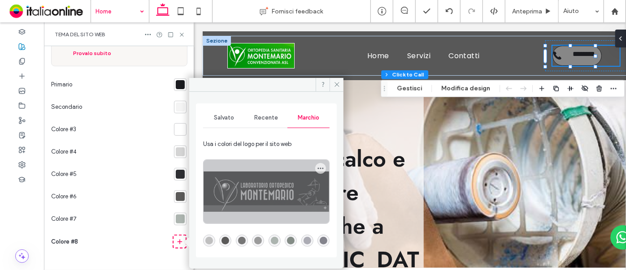
click at [277, 197] on div at bounding box center [267, 192] width 126 height 64
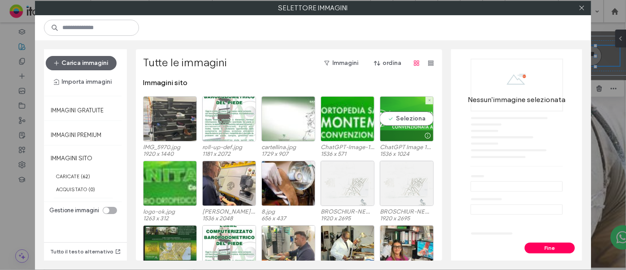
click at [411, 110] on div "Seleziona" at bounding box center [407, 118] width 54 height 45
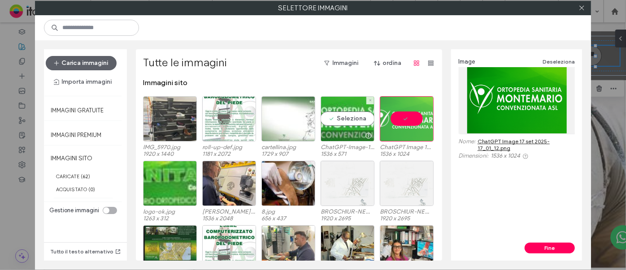
drag, startPoint x: 337, startPoint y: 109, endPoint x: 349, endPoint y: 111, distance: 11.7
click at [337, 109] on div "Seleziona" at bounding box center [348, 118] width 54 height 45
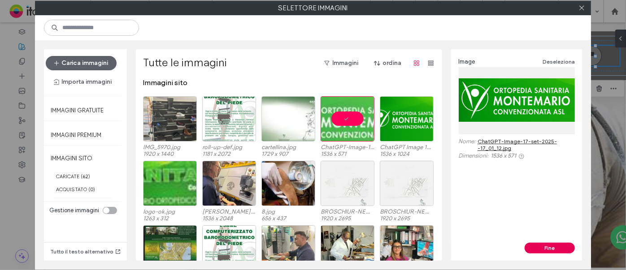
click at [570, 250] on button "Fine" at bounding box center [550, 248] width 50 height 11
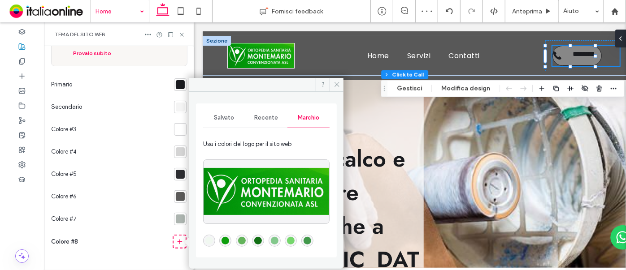
click at [292, 242] on div "rgba(117,214,108,1)" at bounding box center [291, 241] width 8 height 8
click at [334, 85] on icon at bounding box center [337, 84] width 7 height 7
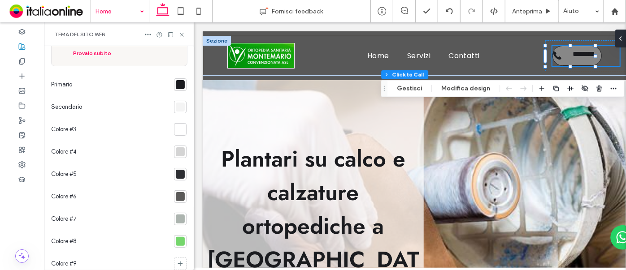
click at [184, 31] on icon at bounding box center [181, 34] width 7 height 7
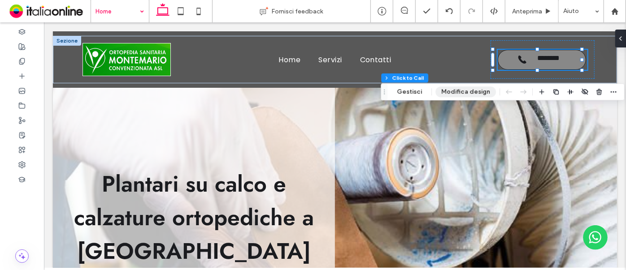
click at [466, 93] on button "Modifica design" at bounding box center [465, 92] width 61 height 11
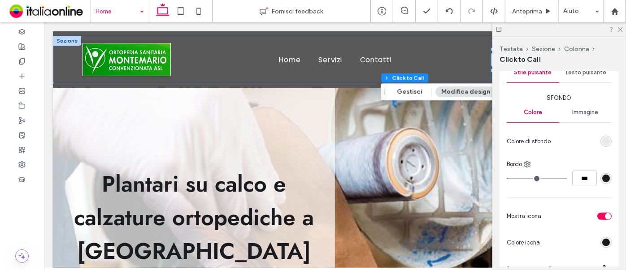
click at [603, 143] on div "rgba(212, 212, 212, 0.38)" at bounding box center [606, 142] width 8 height 8
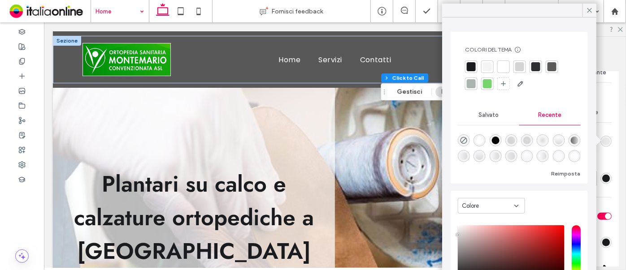
click at [487, 89] on div at bounding box center [487, 84] width 13 height 13
type input "*"
click at [592, 9] on icon at bounding box center [590, 10] width 8 height 8
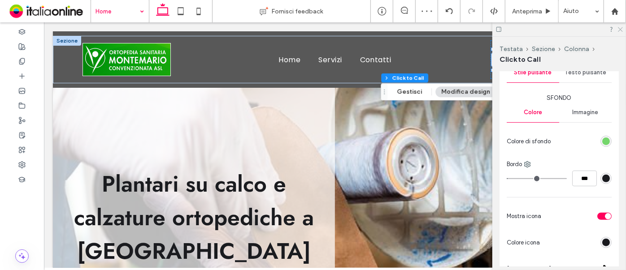
click at [619, 26] on icon at bounding box center [620, 29] width 6 height 6
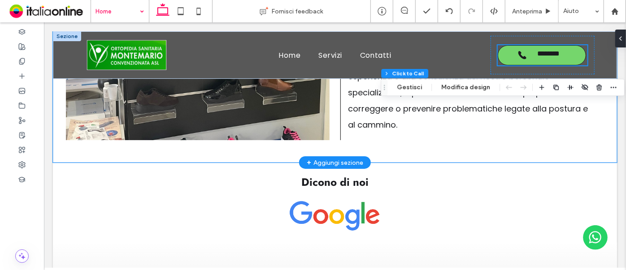
scroll to position [1785, 0]
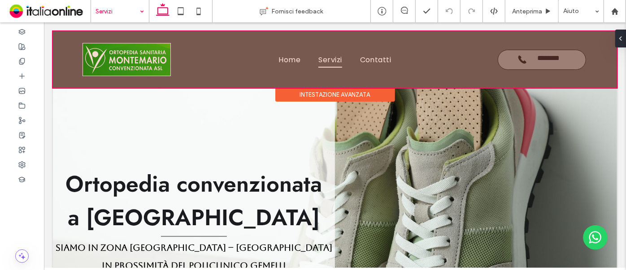
click at [548, 61] on div at bounding box center [334, 59] width 564 height 56
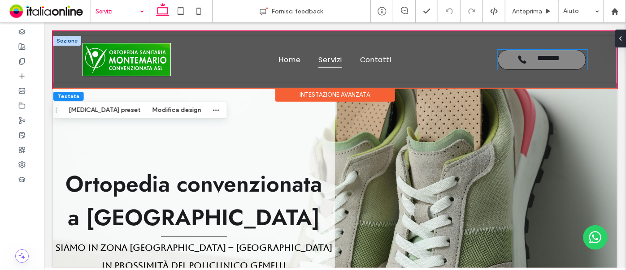
click at [549, 61] on span "********" at bounding box center [548, 59] width 35 height 11
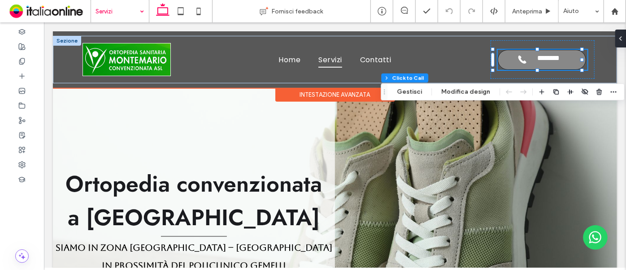
type input "**"
type input "*"
type input "***"
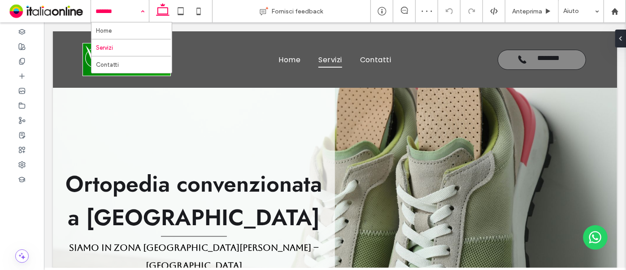
click at [110, 10] on input at bounding box center [118, 11] width 44 height 22
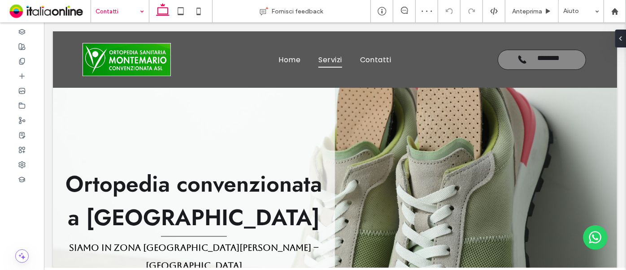
click at [121, 11] on input at bounding box center [118, 11] width 44 height 22
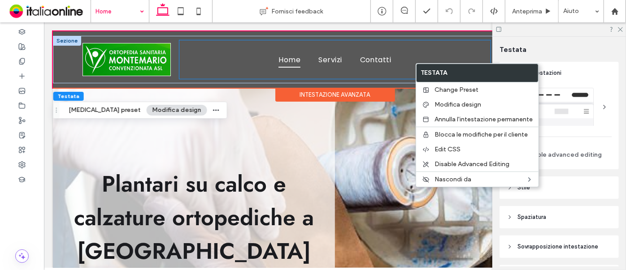
click at [472, 47] on div "Home Servizi Contatti" at bounding box center [334, 59] width 311 height 39
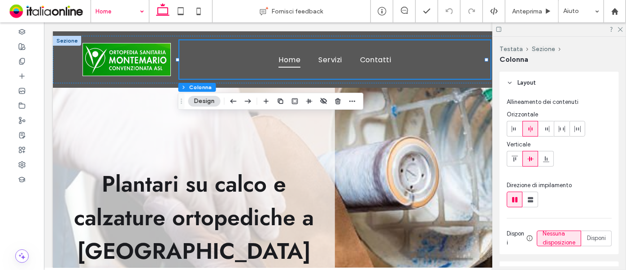
click at [618, 31] on icon at bounding box center [620, 29] width 6 height 6
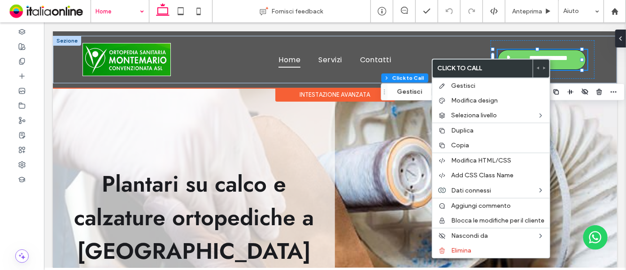
type input "**"
type input "*"
type input "***"
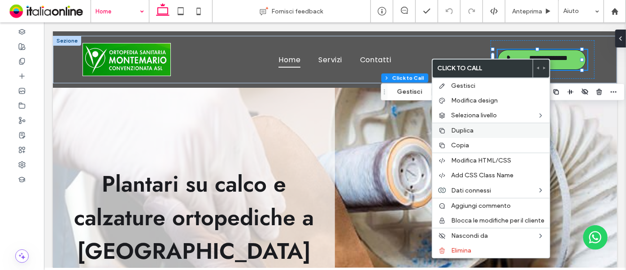
drag, startPoint x: 456, startPoint y: 141, endPoint x: 438, endPoint y: 129, distance: 22.4
click at [456, 142] on span "Copia" at bounding box center [460, 146] width 18 height 8
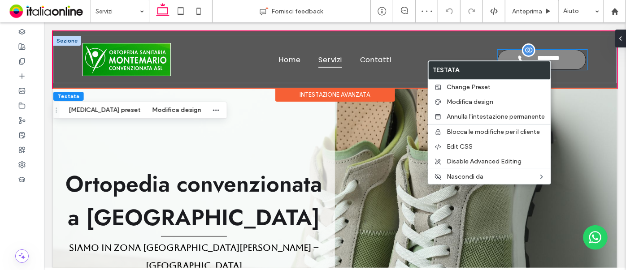
click at [552, 55] on span "********" at bounding box center [548, 59] width 35 height 11
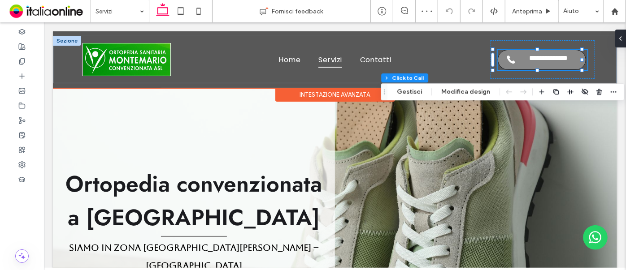
type input "*"
type input "***"
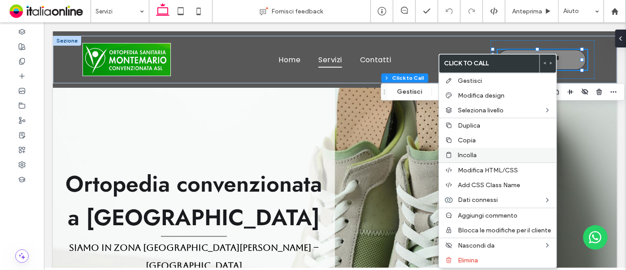
click at [473, 152] on span "Incolla" at bounding box center [467, 156] width 19 height 8
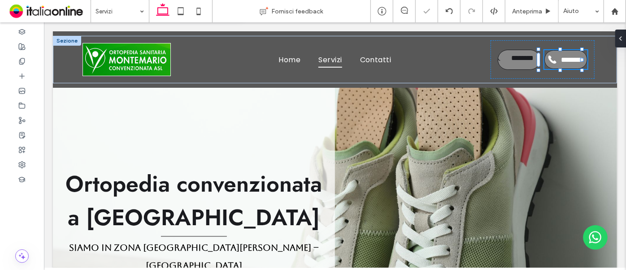
type input "**"
type input "*"
type input "***"
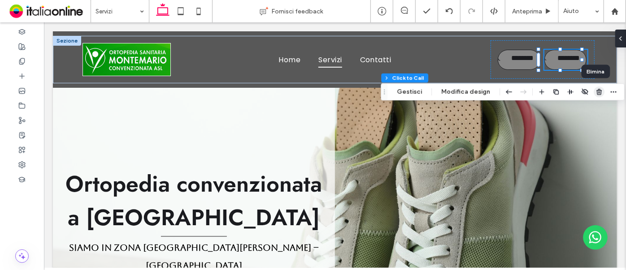
click at [597, 91] on icon "button" at bounding box center [598, 91] width 7 height 7
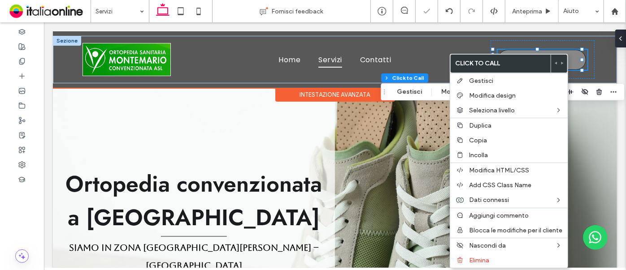
type input "**"
type input "*"
type input "***"
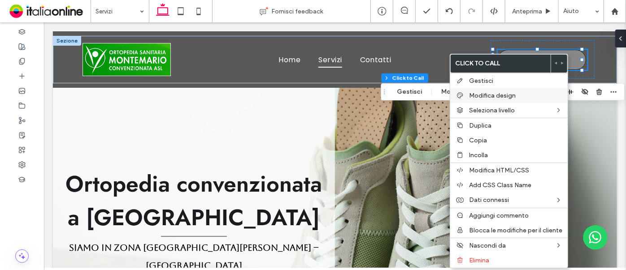
click at [486, 101] on div "Modifica design" at bounding box center [508, 95] width 117 height 15
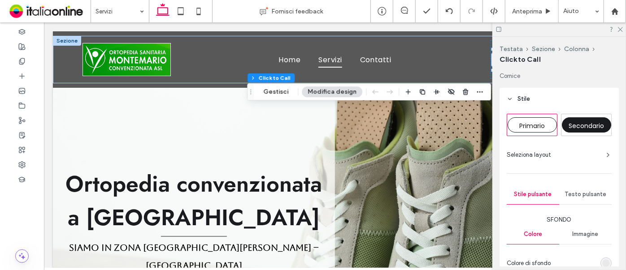
scroll to position [81, 0]
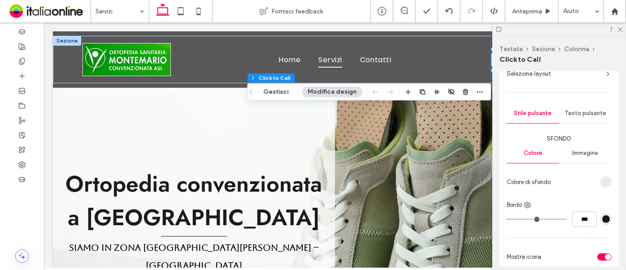
click at [604, 179] on div "rgba(212, 212, 212, 0.38)" at bounding box center [606, 182] width 8 height 8
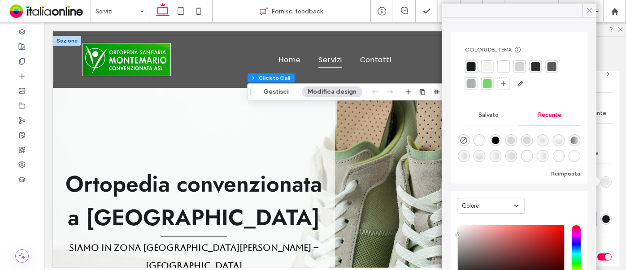
click at [490, 86] on div at bounding box center [487, 83] width 9 height 9
type input "*"
click at [592, 13] on icon at bounding box center [590, 10] width 8 height 8
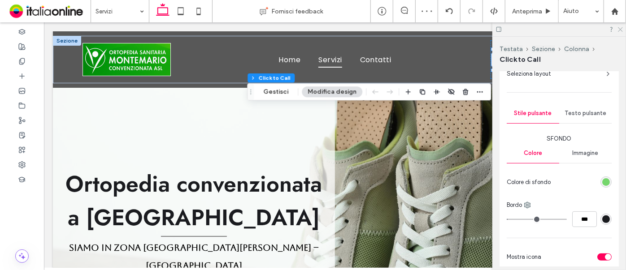
click at [622, 28] on use at bounding box center [620, 29] width 5 height 5
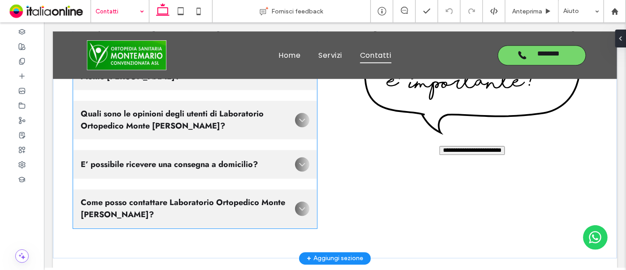
scroll to position [1309, 0]
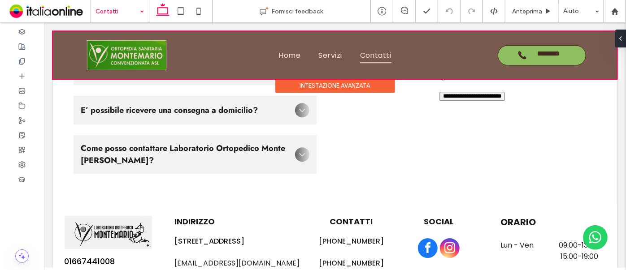
click at [131, 58] on div at bounding box center [334, 55] width 564 height 48
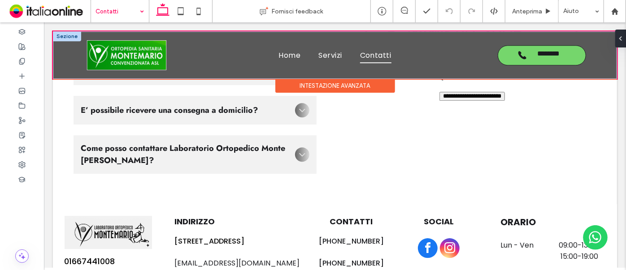
click at [126, 55] on img at bounding box center [126, 55] width 79 height 30
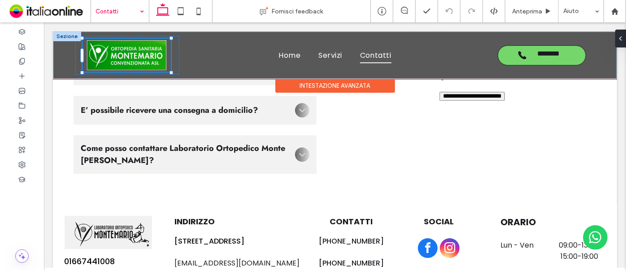
drag, startPoint x: 126, startPoint y: 55, endPoint x: 126, endPoint y: 62, distance: 7.2
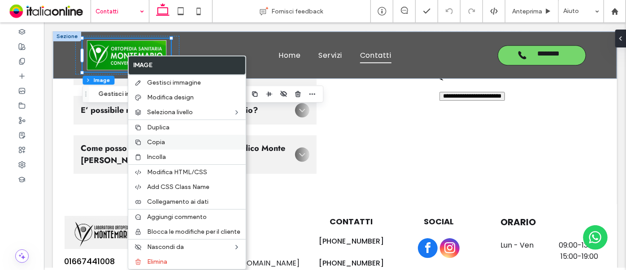
type input "*"
type input "***"
drag, startPoint x: 173, startPoint y: 144, endPoint x: 36, endPoint y: 226, distance: 158.6
click at [173, 144] on label "Copia" at bounding box center [193, 143] width 93 height 8
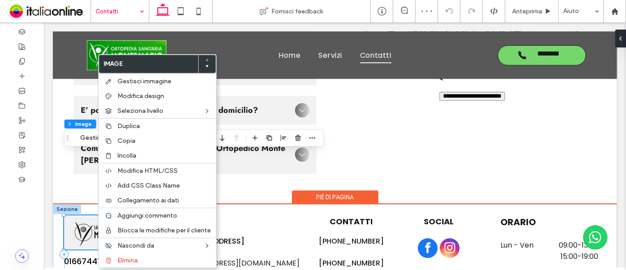
type input "*"
type input "***"
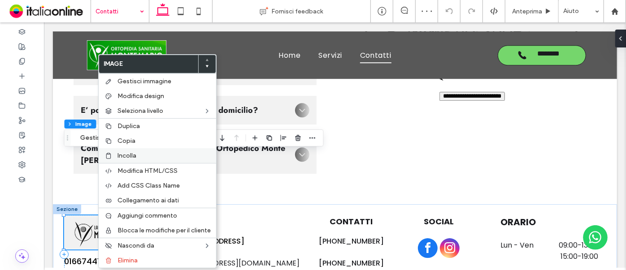
click at [137, 156] on label "Incolla" at bounding box center [163, 156] width 93 height 8
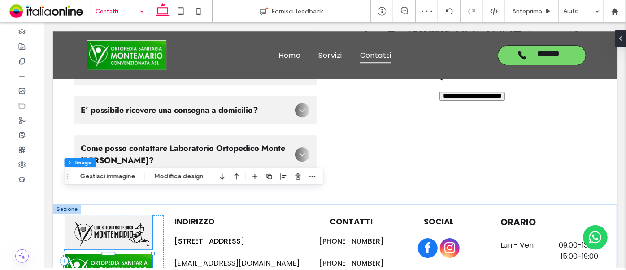
type input "*"
type input "***"
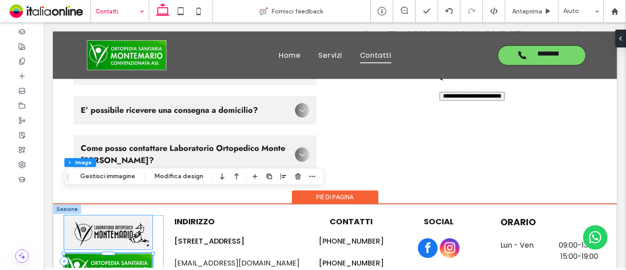
click at [145, 215] on img at bounding box center [108, 232] width 88 height 34
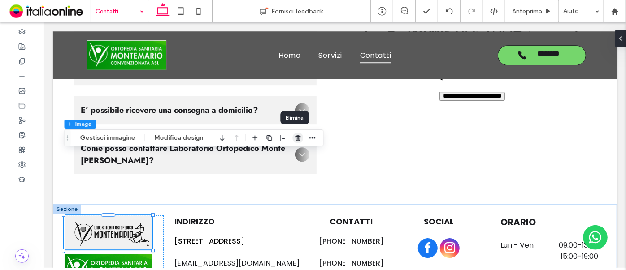
drag, startPoint x: 296, startPoint y: 142, endPoint x: 252, endPoint y: 119, distance: 49.3
click at [296, 142] on span "button" at bounding box center [298, 138] width 11 height 11
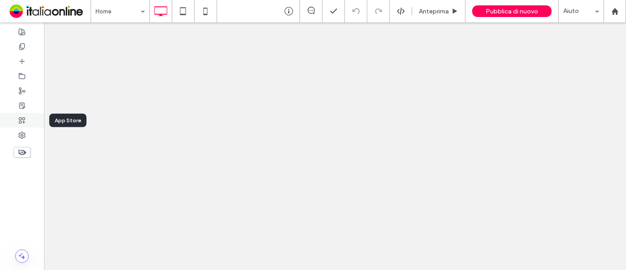
click at [20, 118] on icon at bounding box center [21, 120] width 7 height 7
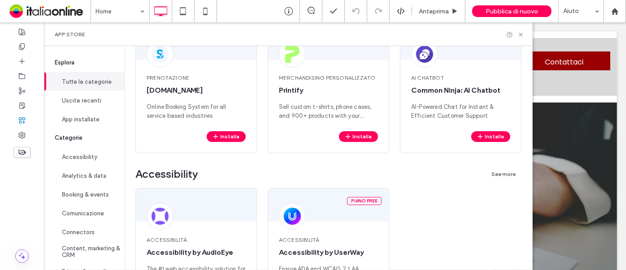
scroll to position [326, 0]
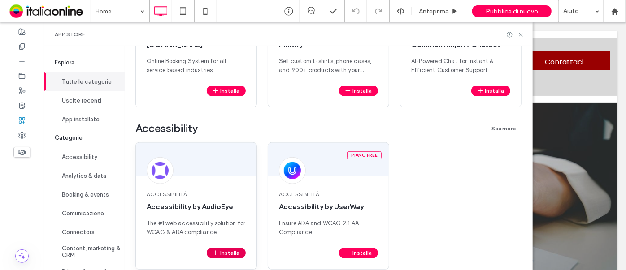
click at [237, 251] on button "Installa" at bounding box center [226, 253] width 39 height 11
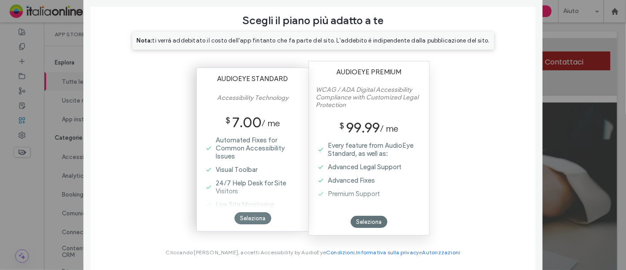
click at [256, 216] on div "Seleziona" at bounding box center [253, 219] width 37 height 12
click at [255, 217] on div "Seleziona" at bounding box center [253, 219] width 37 height 12
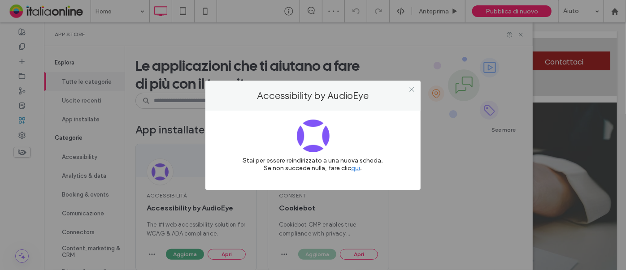
scroll to position [0, 0]
click at [410, 90] on icon at bounding box center [411, 89] width 7 height 7
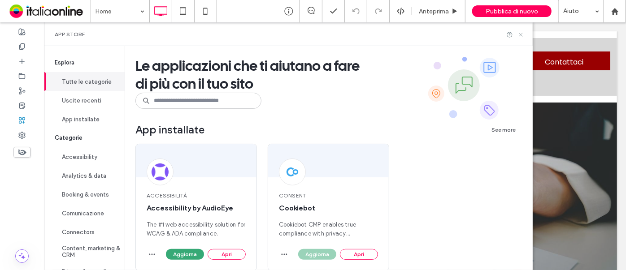
click at [524, 34] on icon at bounding box center [520, 34] width 7 height 7
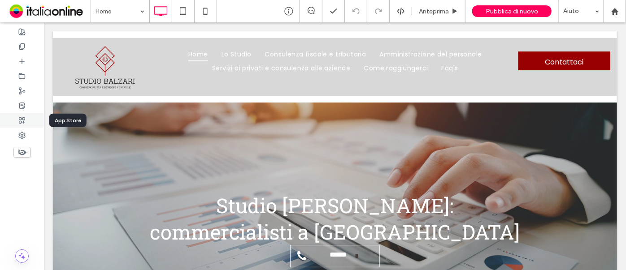
click at [23, 119] on icon at bounding box center [21, 120] width 7 height 7
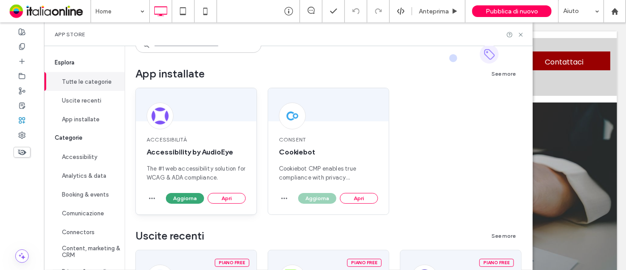
scroll to position [81, 0]
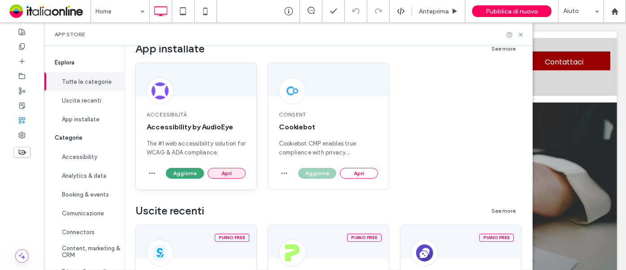
click at [228, 176] on button "Apri" at bounding box center [227, 173] width 38 height 11
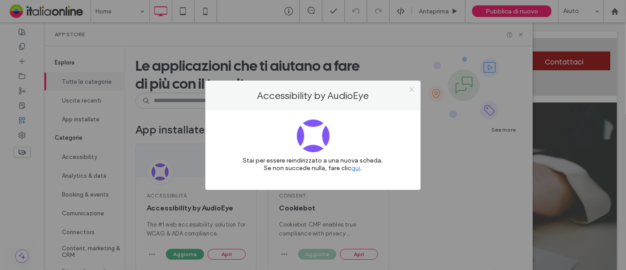
click at [412, 87] on icon at bounding box center [411, 89] width 7 height 7
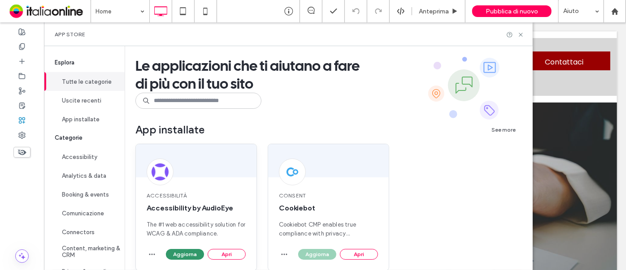
click at [181, 255] on button "Aggiorna" at bounding box center [185, 254] width 38 height 11
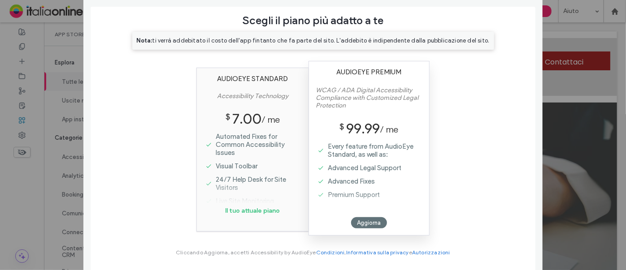
click at [569, 40] on div "Aggiorna Accessibility by AudioEye Scegli il piano più adatto a te Nota: ti ver…" at bounding box center [313, 135] width 626 height 270
click at [568, 39] on div "Aggiorna Accessibility by AudioEye Scegli il piano più adatto a te Nota: ti ver…" at bounding box center [313, 135] width 626 height 270
drag, startPoint x: 87, startPoint y: 8, endPoint x: 123, endPoint y: 37, distance: 46.2
click at [87, 8] on div "Scegli il piano più adatto a te Nota: ti verrà addebitato il costo dell'app fin…" at bounding box center [312, 143] width 459 height 272
click at [560, 25] on div "Aggiorna Accessibility by AudioEye Scegli il piano più adatto a te Nota: ti ver…" at bounding box center [313, 135] width 626 height 270
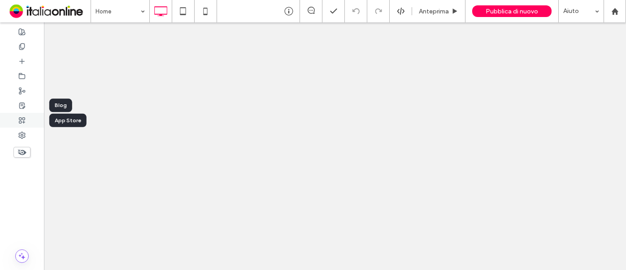
click at [19, 118] on icon at bounding box center [21, 120] width 7 height 7
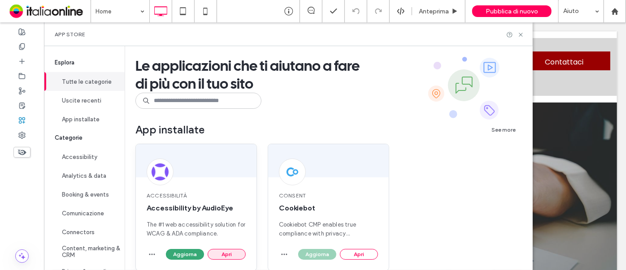
click at [232, 255] on button "Apri" at bounding box center [227, 254] width 38 height 11
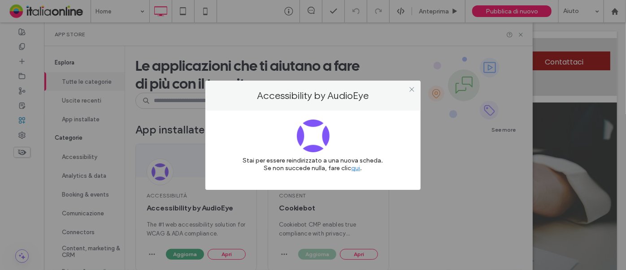
click at [528, 10] on div "Accessibility by AudioEye Stai per essere reindirizzato a una nuova scheda. Se …" at bounding box center [313, 135] width 626 height 270
click at [527, 33] on div "Accessibility by AudioEye Stai per essere reindirizzato a una nuova scheda. Se …" at bounding box center [313, 135] width 626 height 270
drag, startPoint x: 409, startPoint y: 88, endPoint x: 427, endPoint y: 88, distance: 17.5
click at [409, 88] on icon at bounding box center [411, 89] width 7 height 7
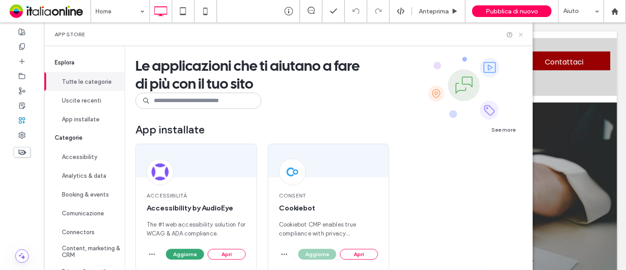
click at [524, 36] on icon at bounding box center [520, 34] width 7 height 7
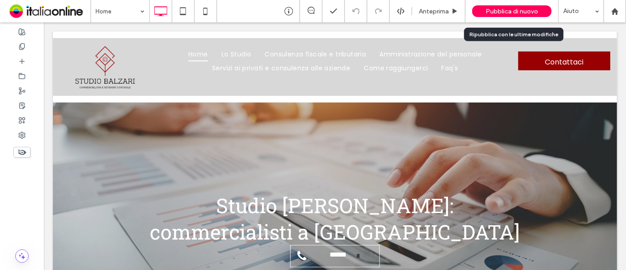
click at [515, 11] on span "Pubblica di nuovo" at bounding box center [512, 12] width 52 height 8
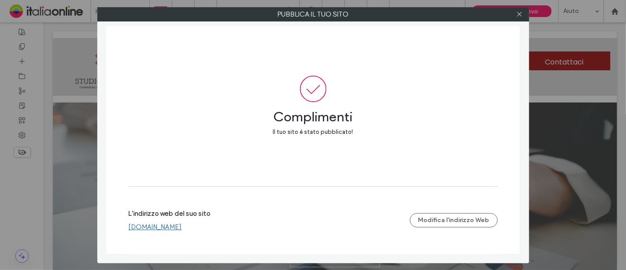
click at [177, 227] on link "www.studiobalzari.it" at bounding box center [155, 227] width 53 height 8
